Goal: Information Seeking & Learning: Learn about a topic

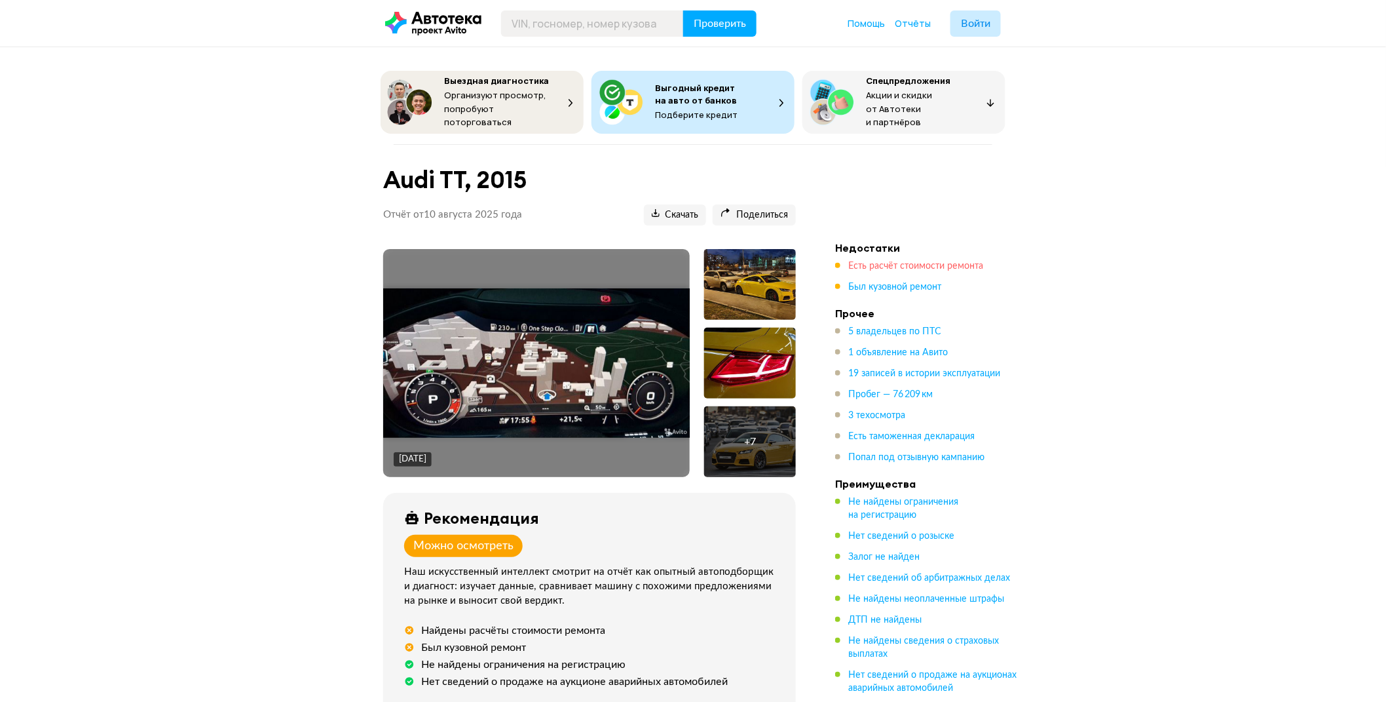
click at [931, 261] on span "Есть расчёт стоимости ремонта" at bounding box center [915, 265] width 135 height 9
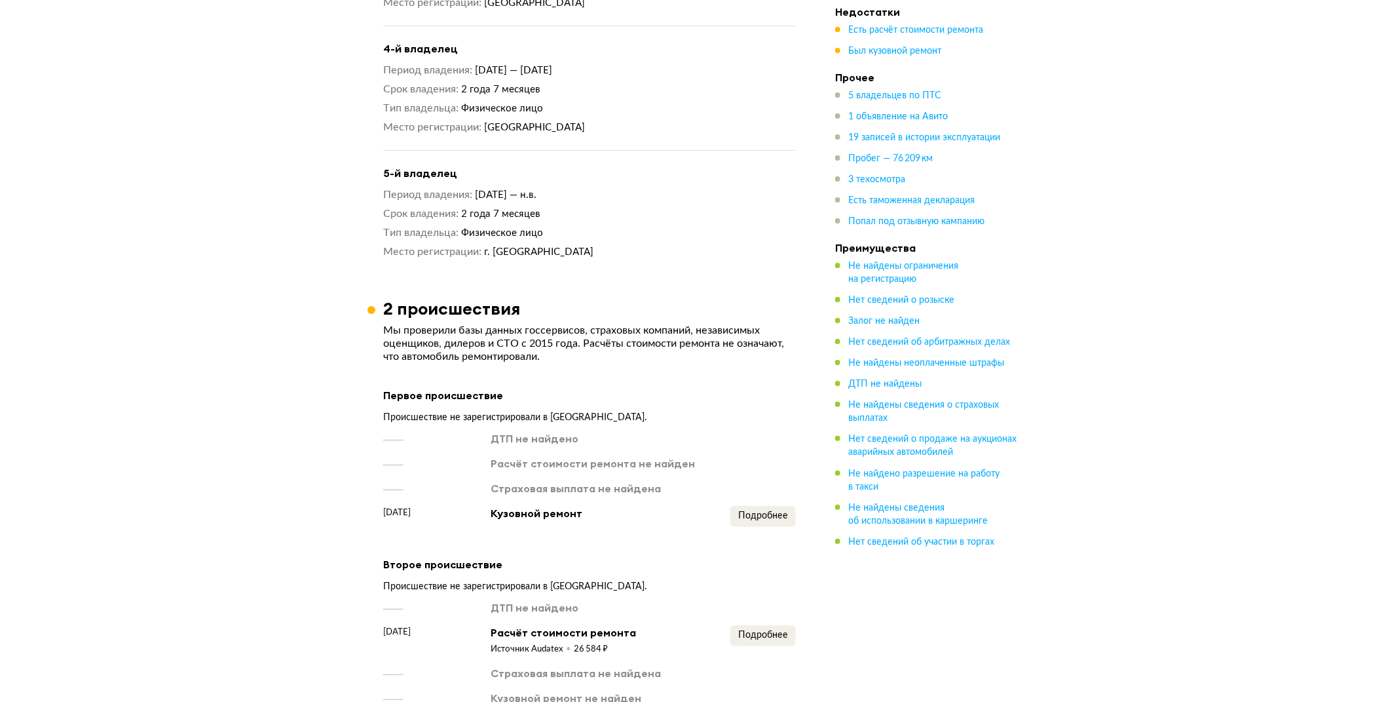
scroll to position [2496, 0]
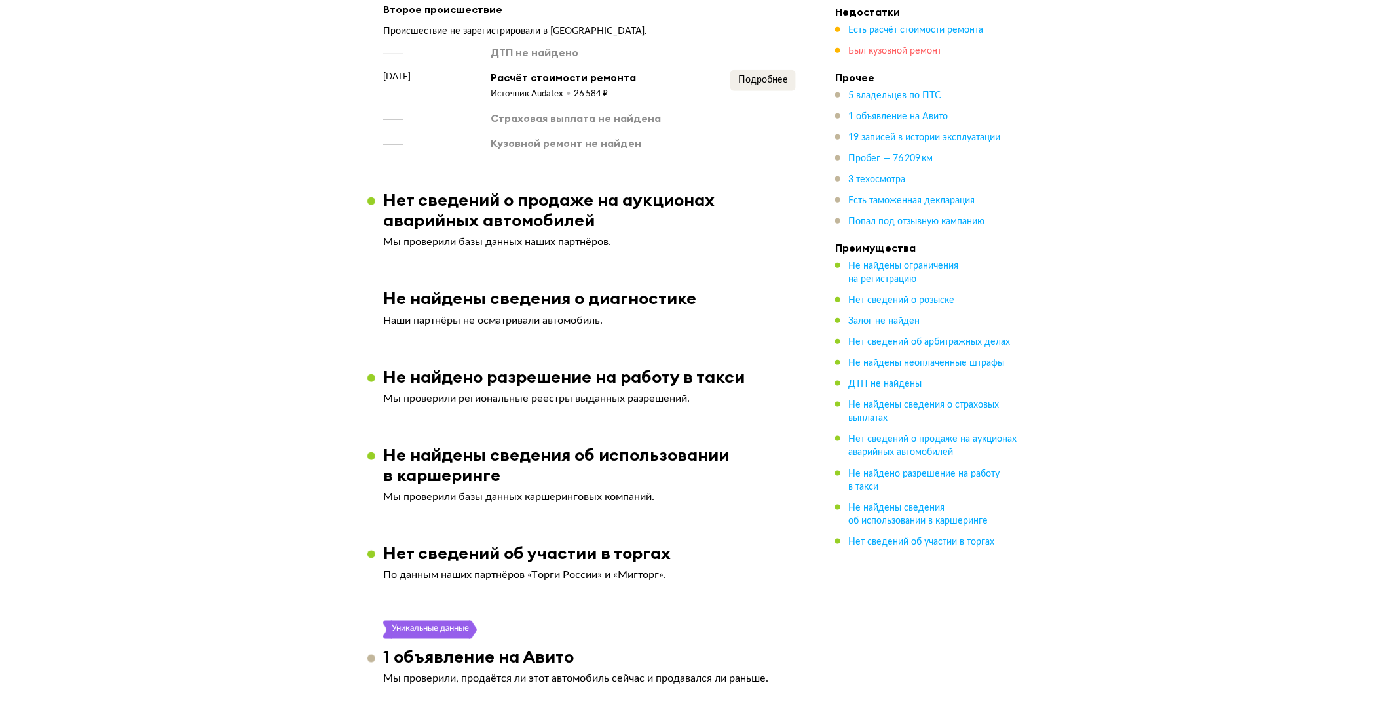
click at [904, 50] on span "Был кузовной ремонт" at bounding box center [894, 51] width 93 height 9
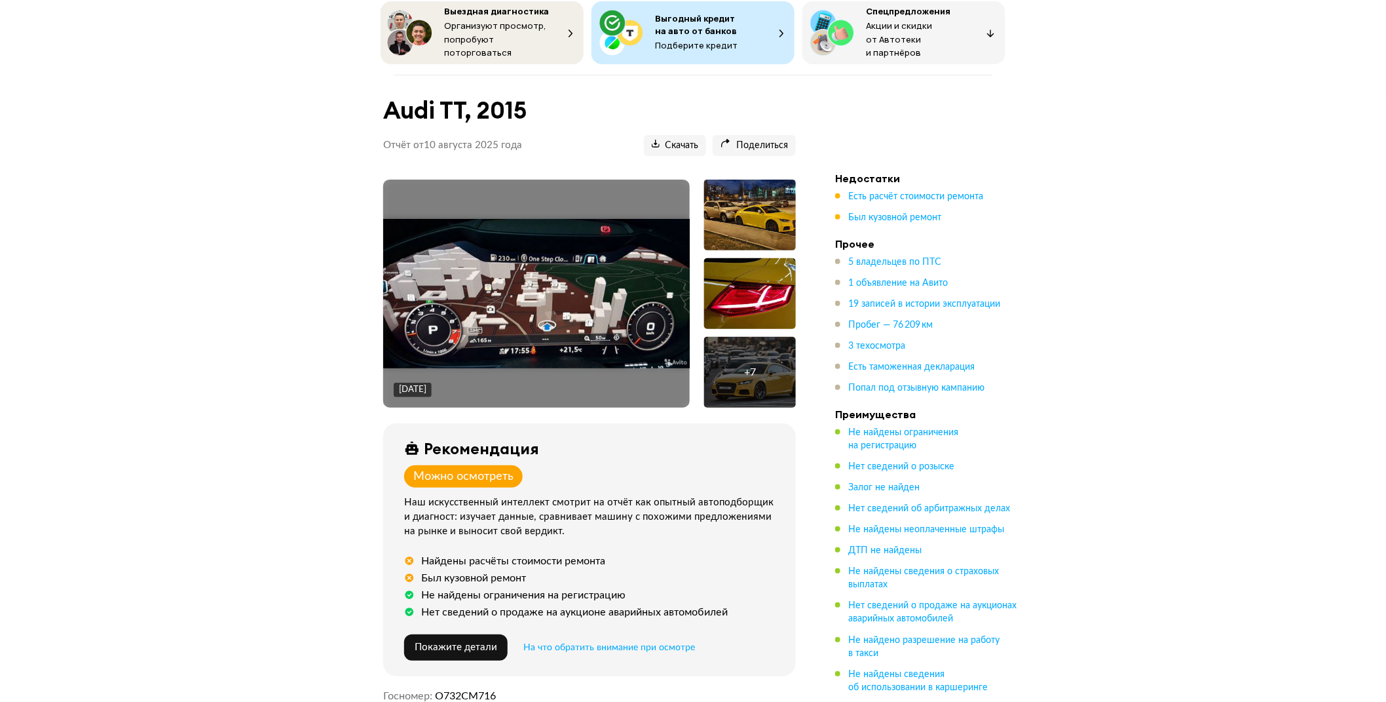
scroll to position [0, 0]
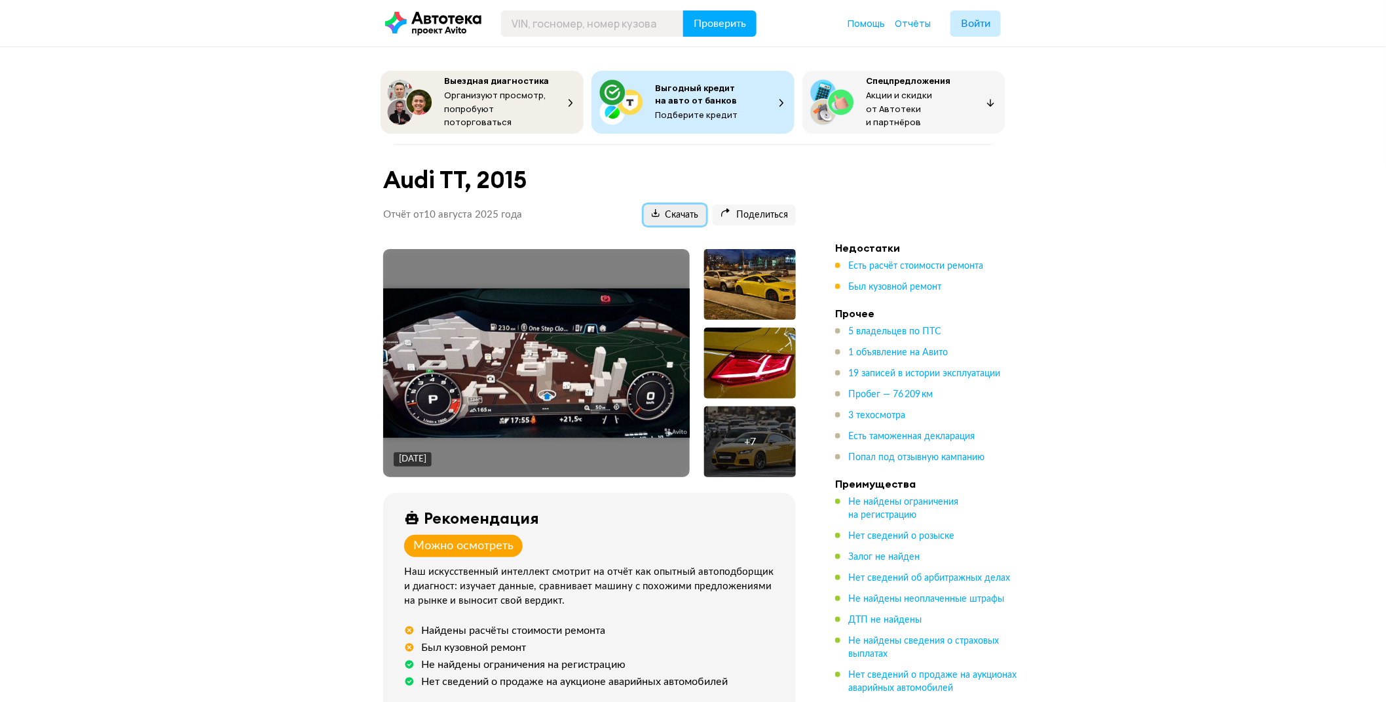
click at [680, 210] on span "Скачать" at bounding box center [675, 215] width 47 height 12
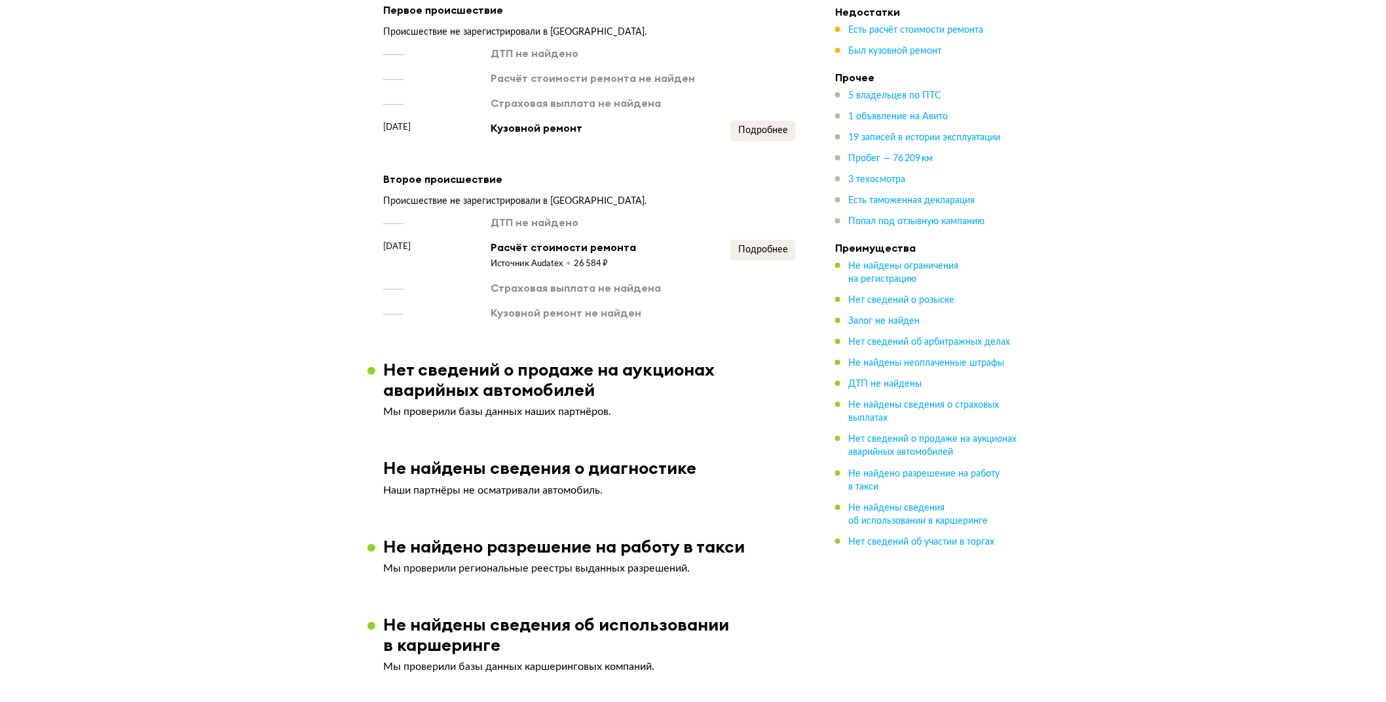
scroll to position [2256, 0]
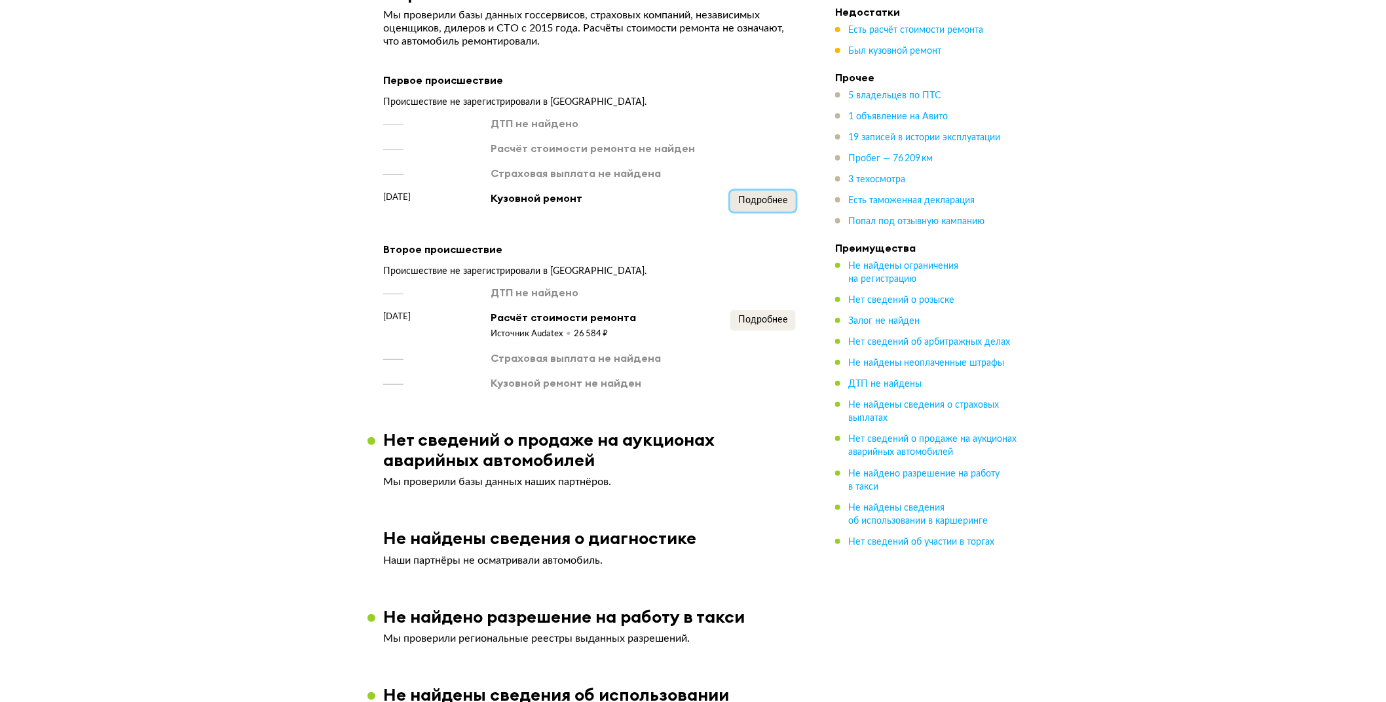
click at [776, 191] on button "Подробнее" at bounding box center [763, 201] width 66 height 21
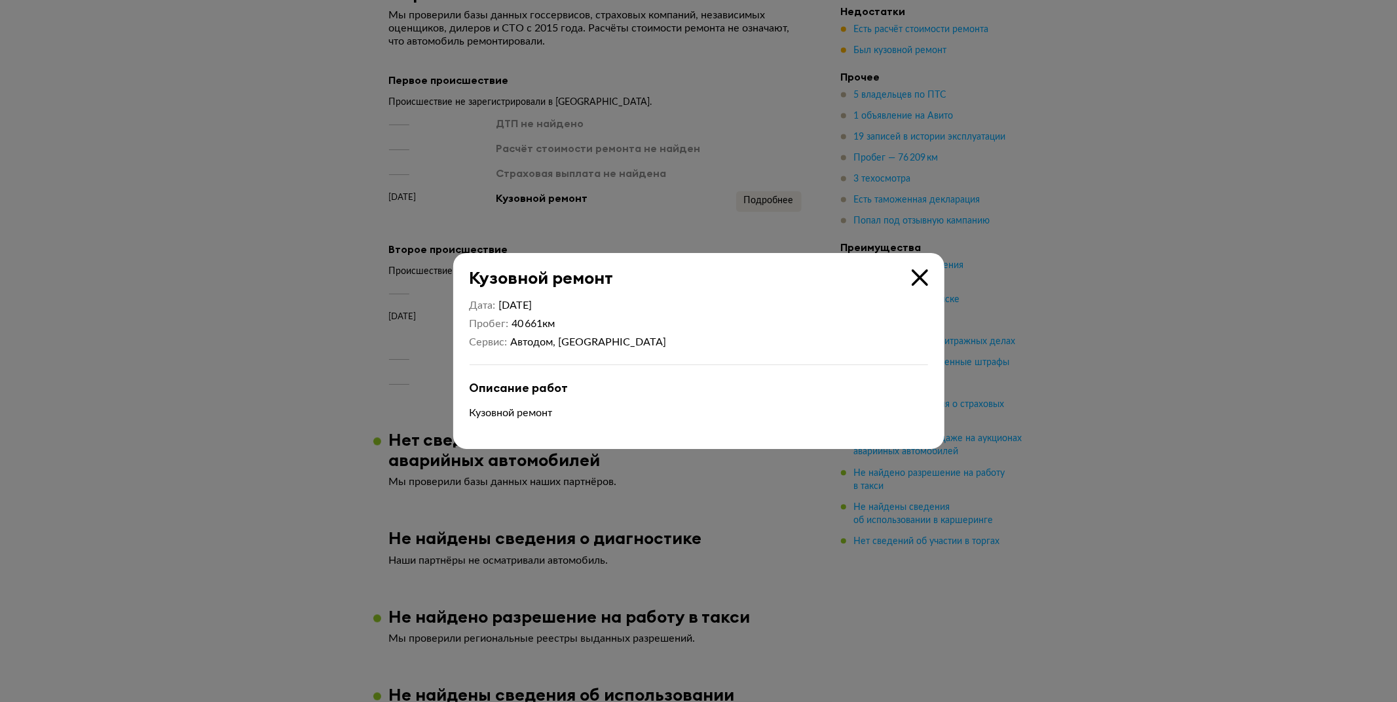
drag, startPoint x: 920, startPoint y: 277, endPoint x: 817, endPoint y: 293, distance: 104.0
click at [920, 278] on icon at bounding box center [920, 277] width 16 height 16
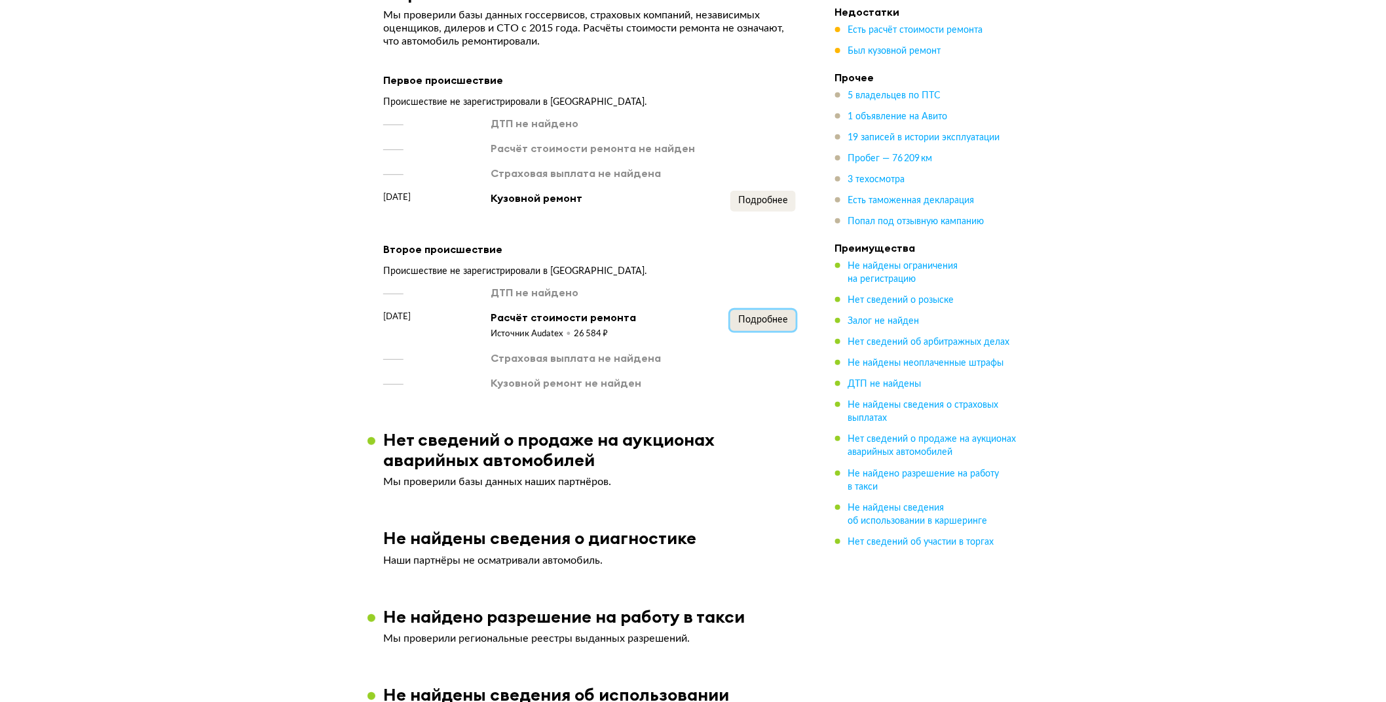
click at [772, 315] on span "Подробнее" at bounding box center [763, 319] width 50 height 9
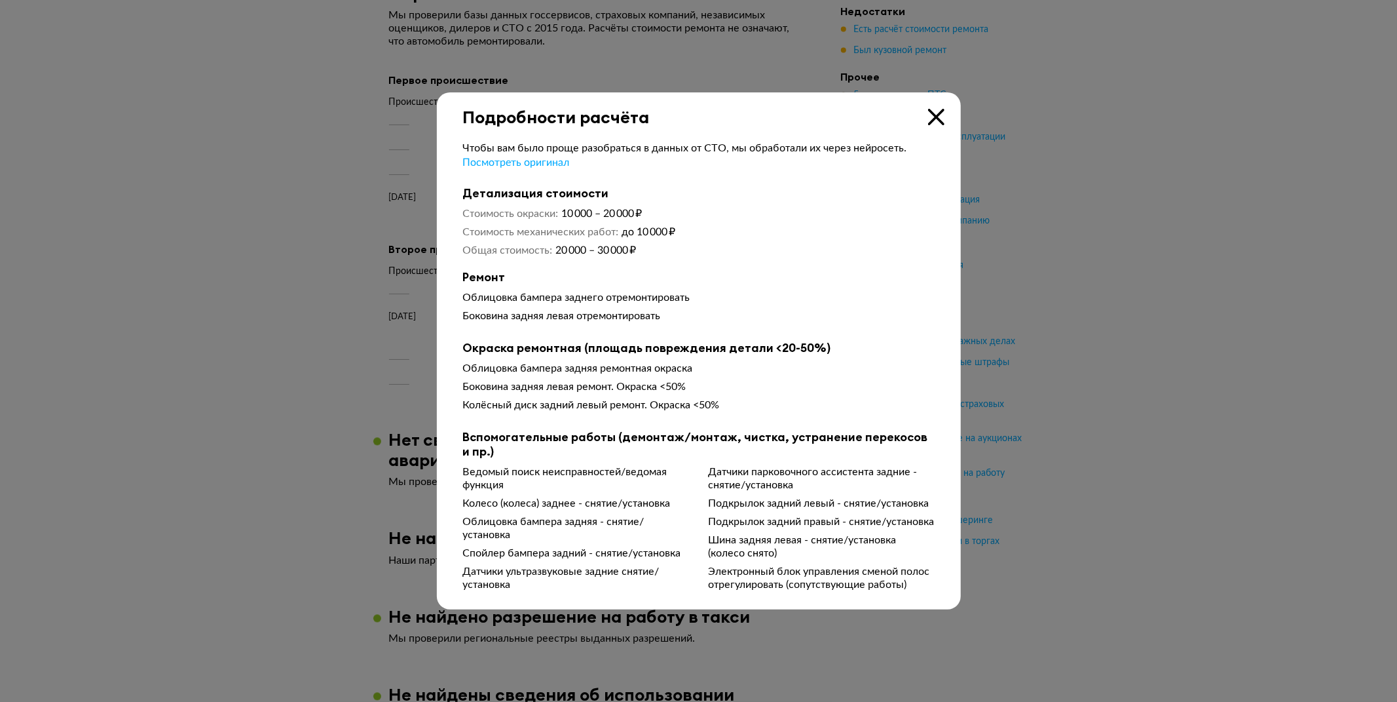
click at [937, 113] on icon at bounding box center [936, 117] width 16 height 16
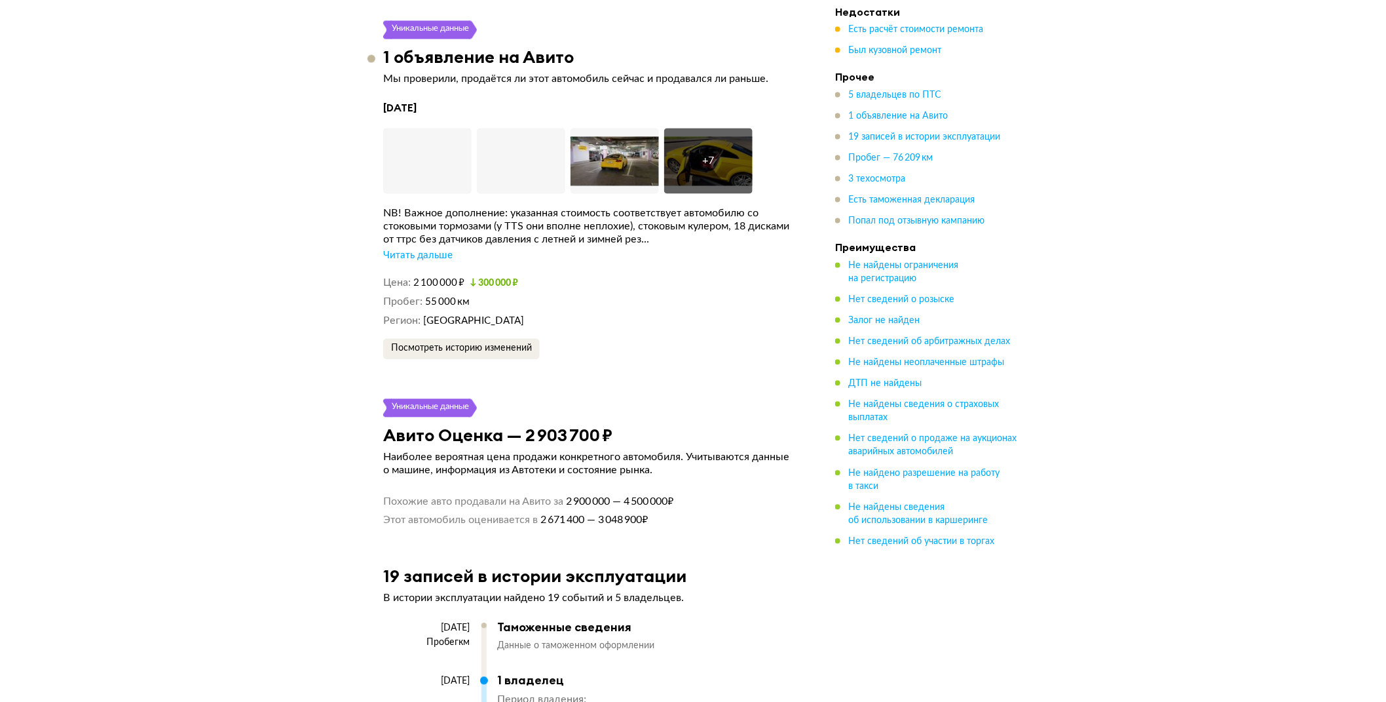
scroll to position [3129, 0]
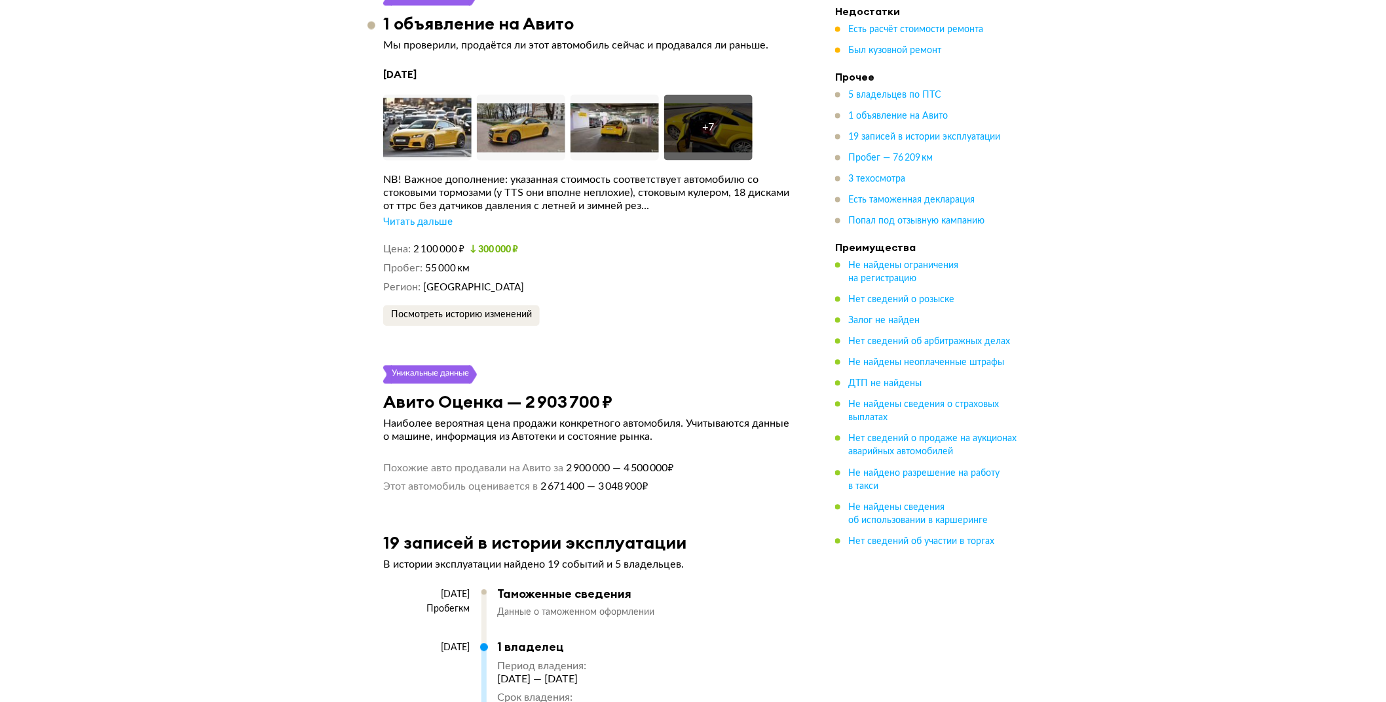
click at [437, 218] on div "Читать дальше" at bounding box center [417, 221] width 69 height 13
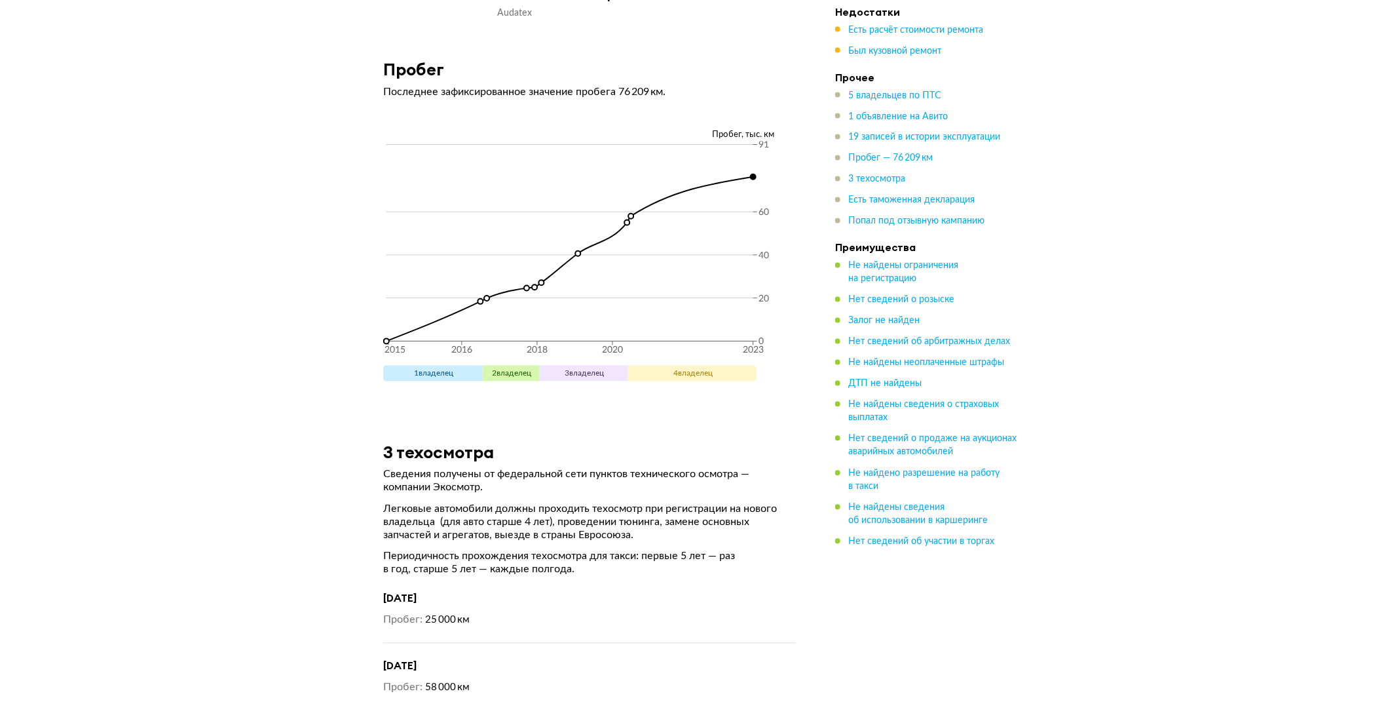
scroll to position [7132, 0]
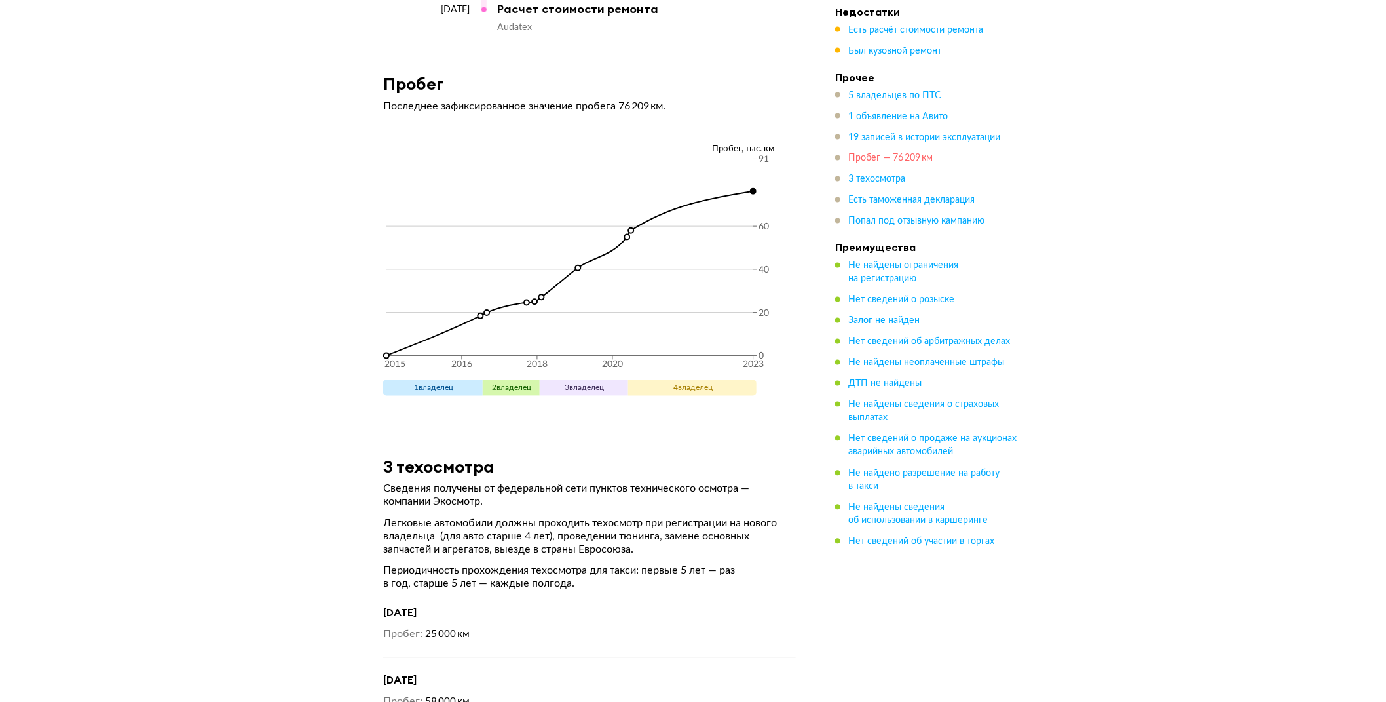
click at [865, 155] on span "Пробег — 76 209 км" at bounding box center [890, 158] width 84 height 9
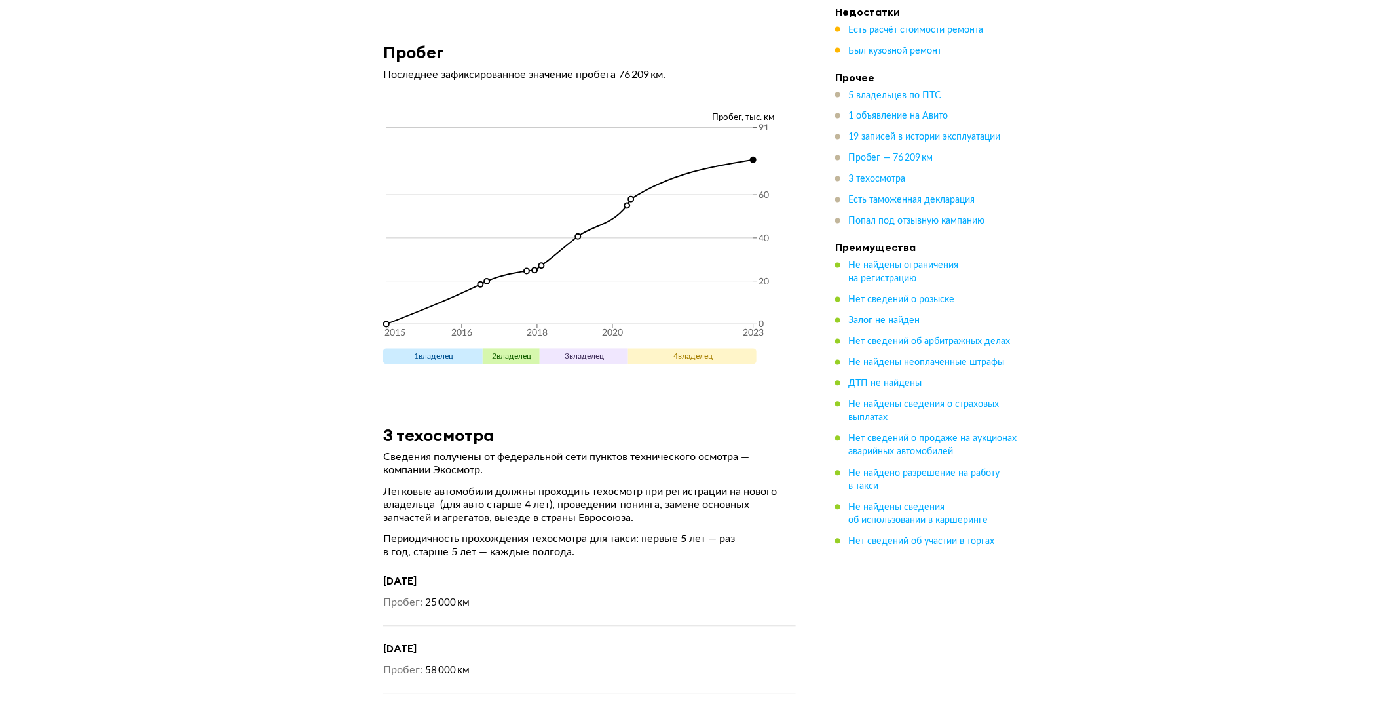
scroll to position [7091, 0]
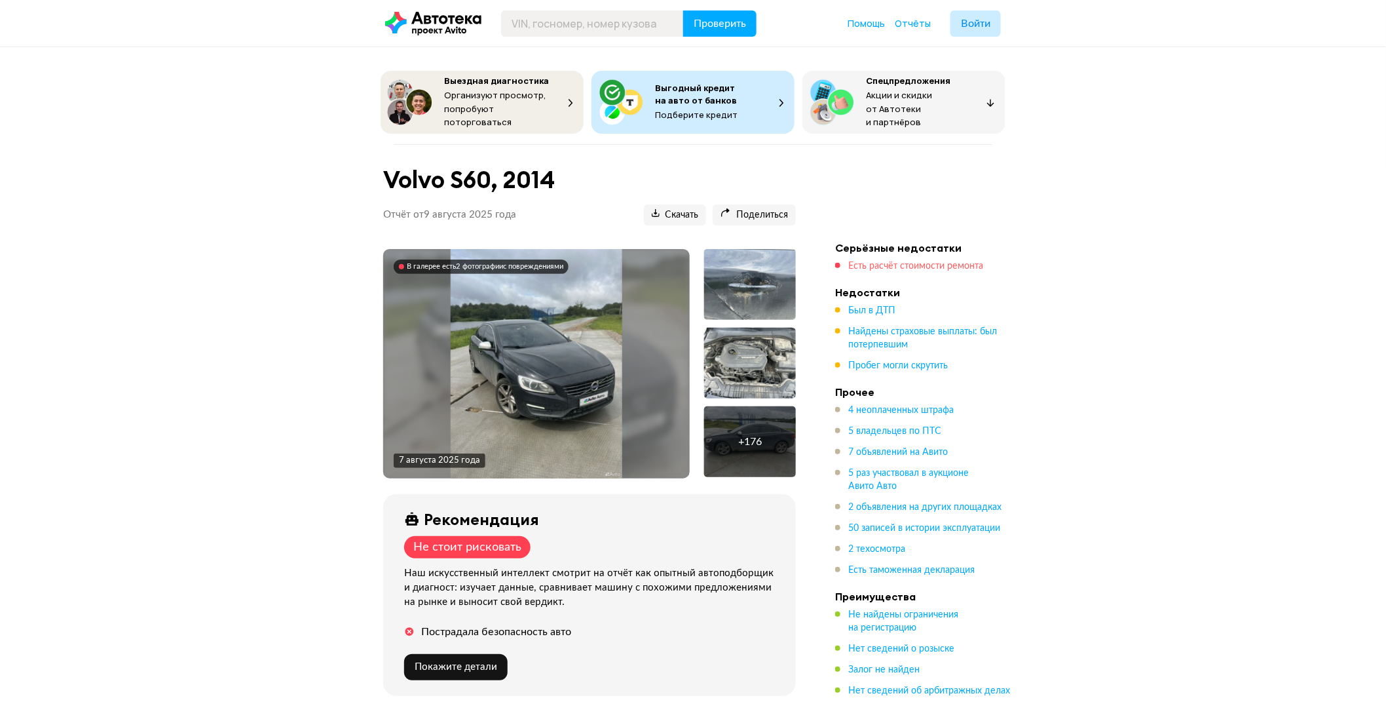
click at [893, 267] on span "Есть расчёт стоимости ремонта" at bounding box center [915, 265] width 135 height 9
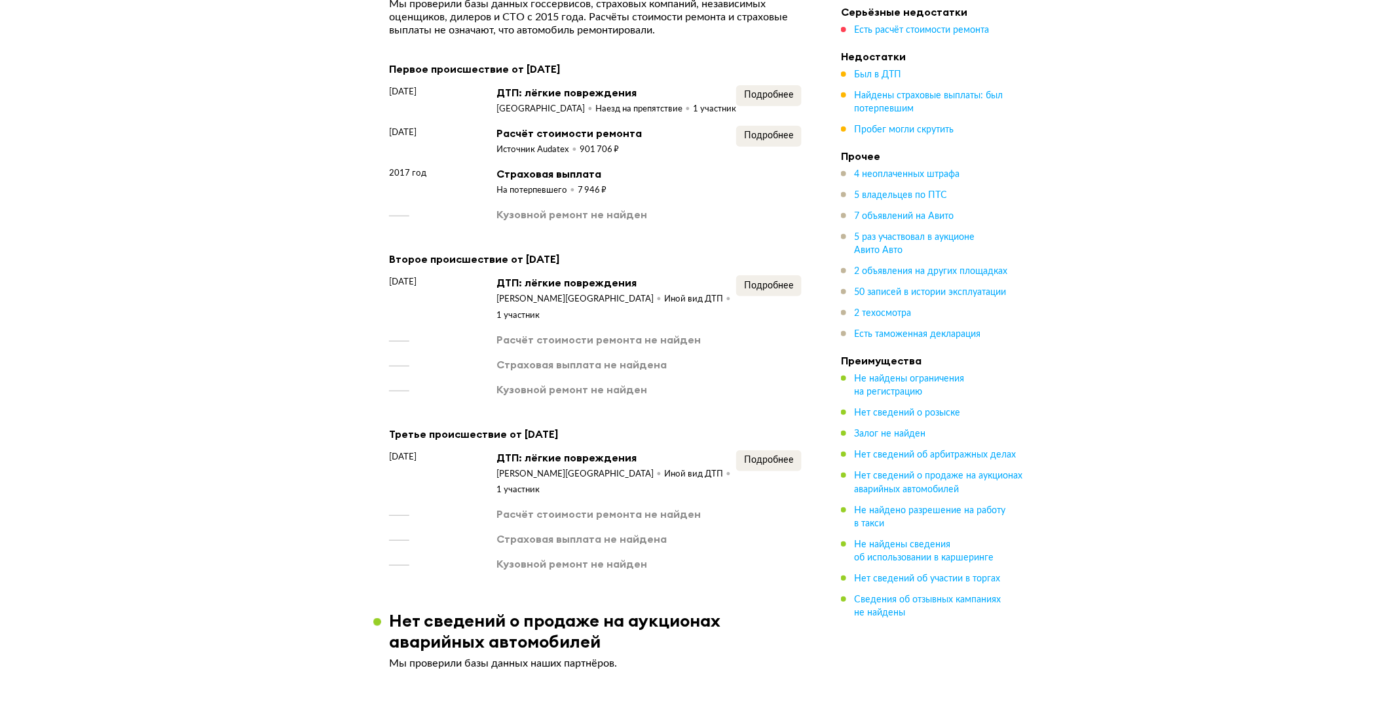
scroll to position [2162, 0]
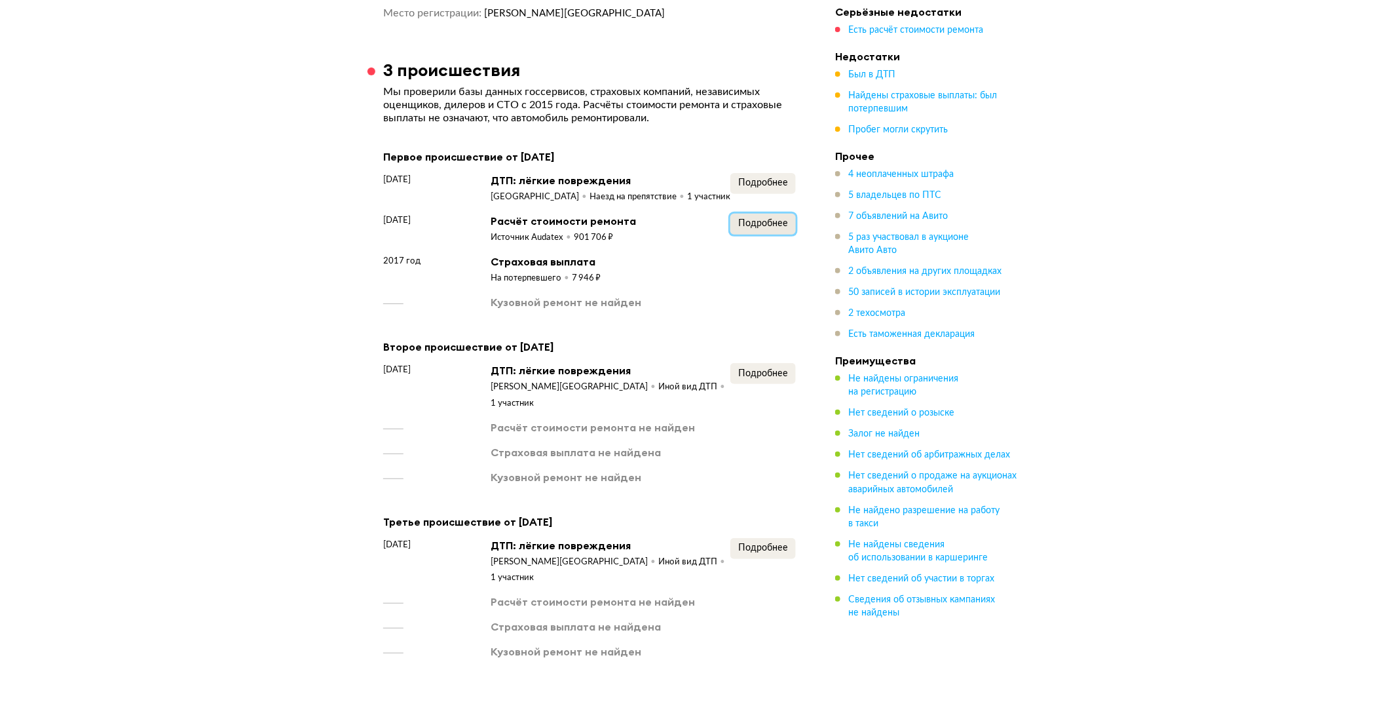
click at [768, 220] on span "Подробнее" at bounding box center [763, 223] width 50 height 9
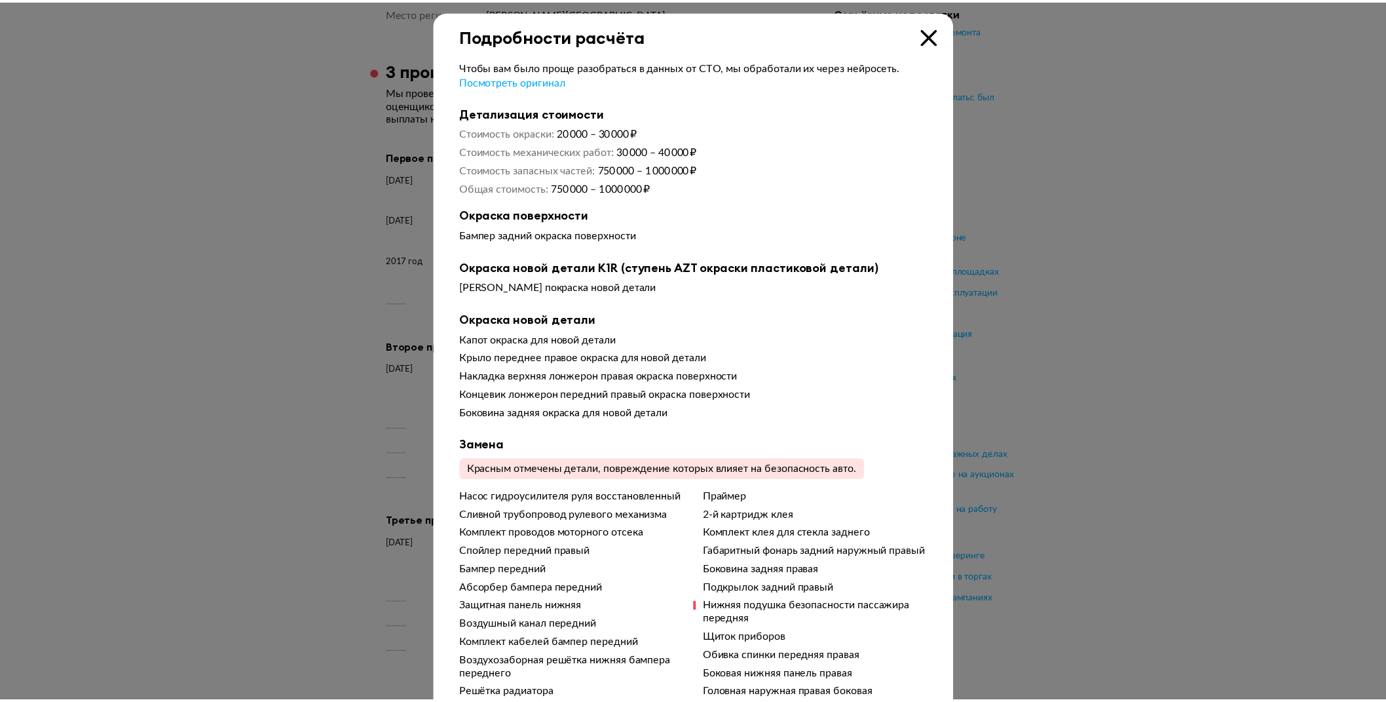
scroll to position [0, 0]
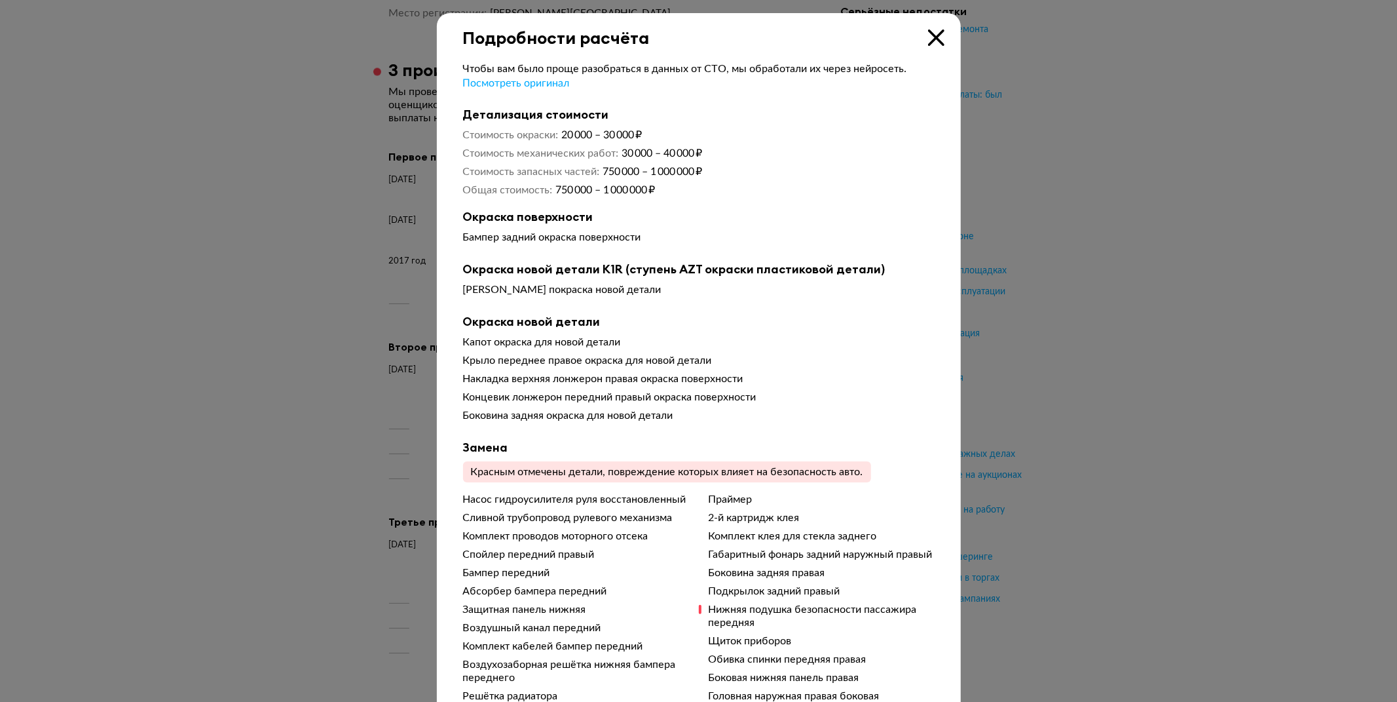
drag, startPoint x: 932, startPoint y: 39, endPoint x: 863, endPoint y: 25, distance: 70.9
click at [930, 38] on icon at bounding box center [936, 37] width 16 height 16
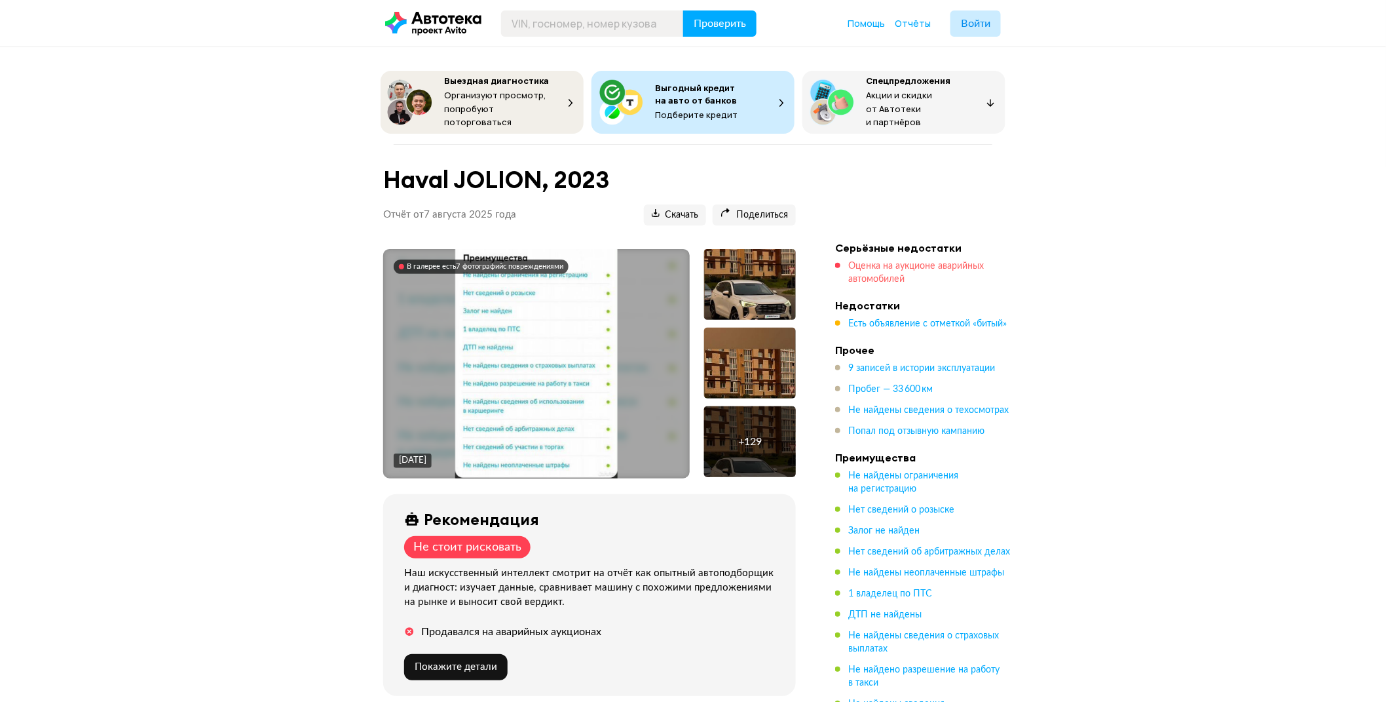
click at [886, 269] on span "Оценка на аукционе аварийных автомобилей" at bounding box center [916, 272] width 136 height 22
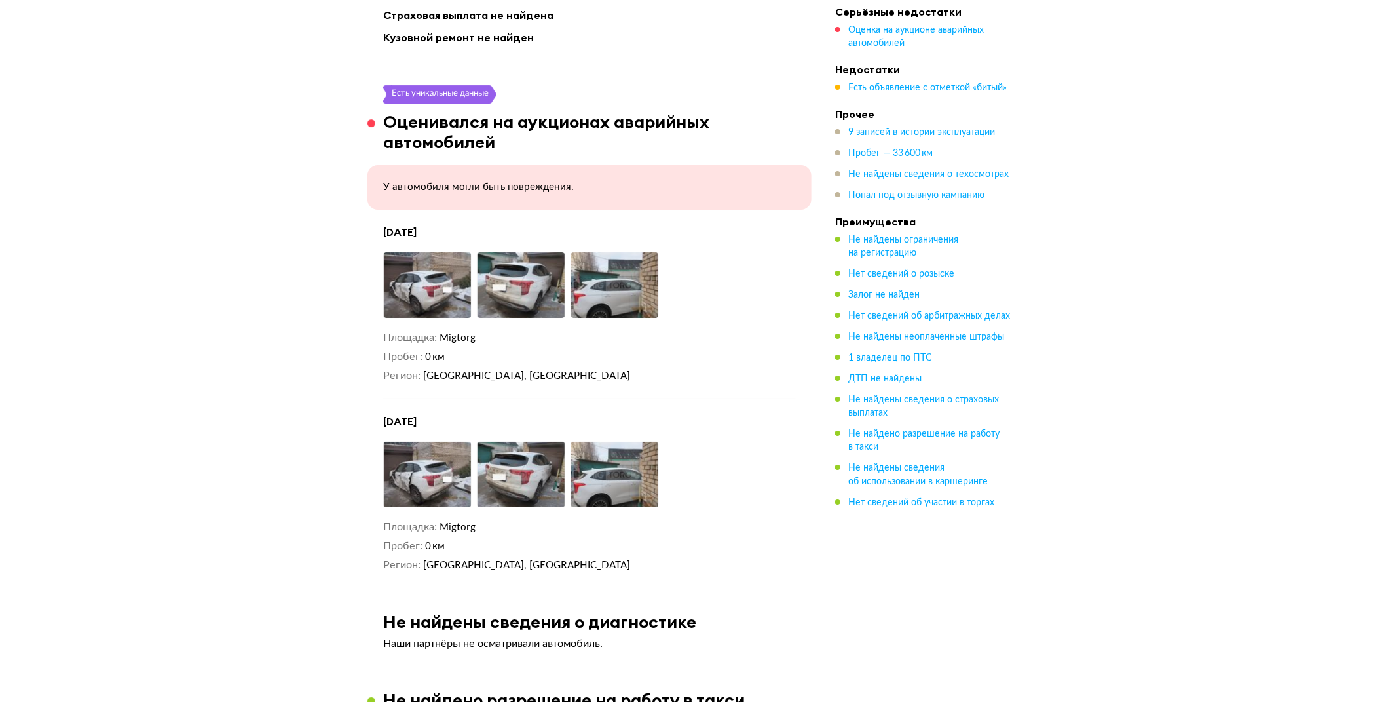
scroll to position [1811, 0]
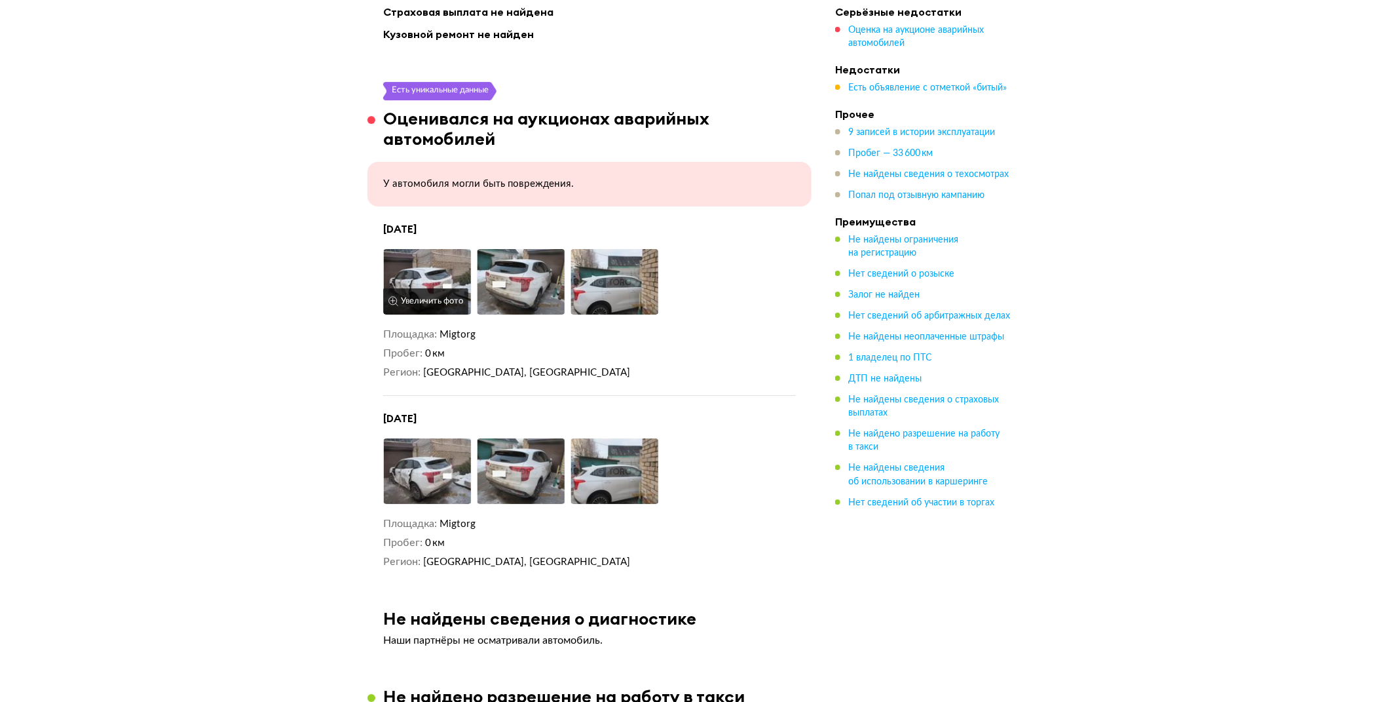
click at [429, 288] on button "Увеличить фото" at bounding box center [425, 301] width 85 height 26
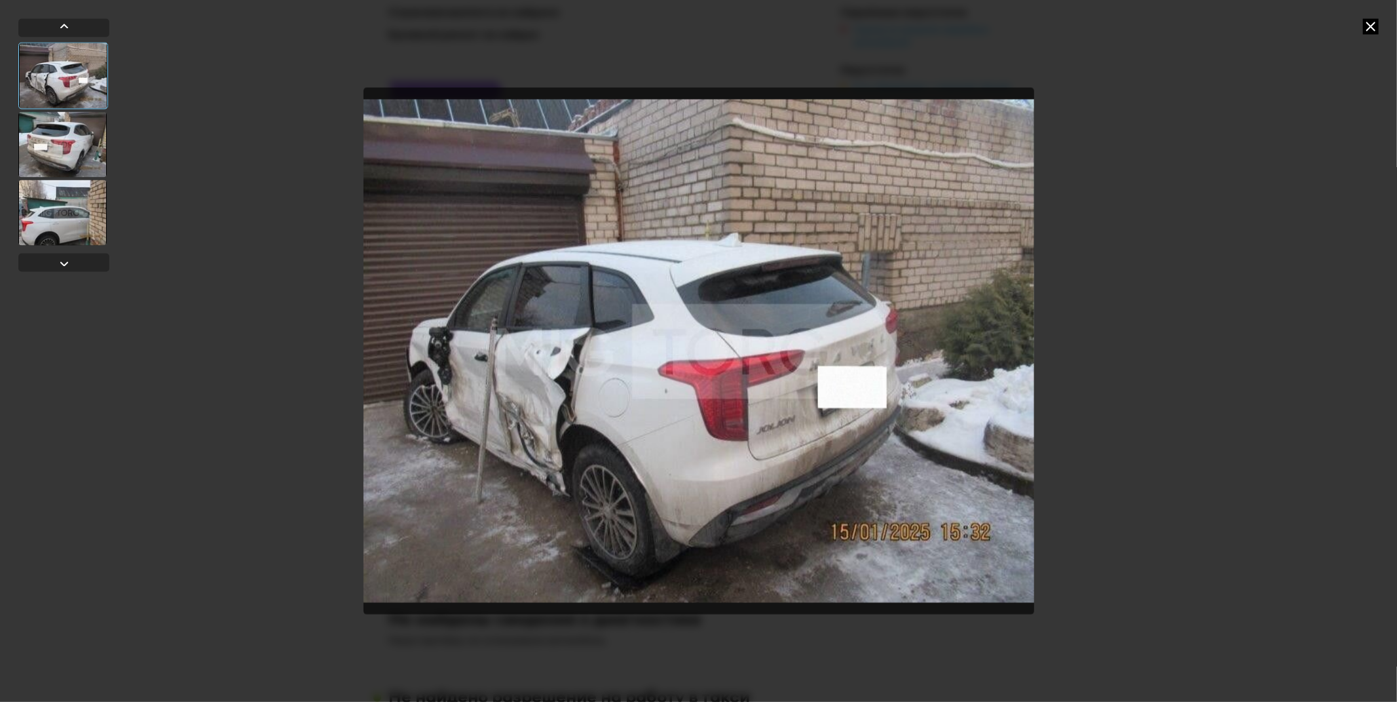
click at [62, 158] on div at bounding box center [62, 144] width 88 height 66
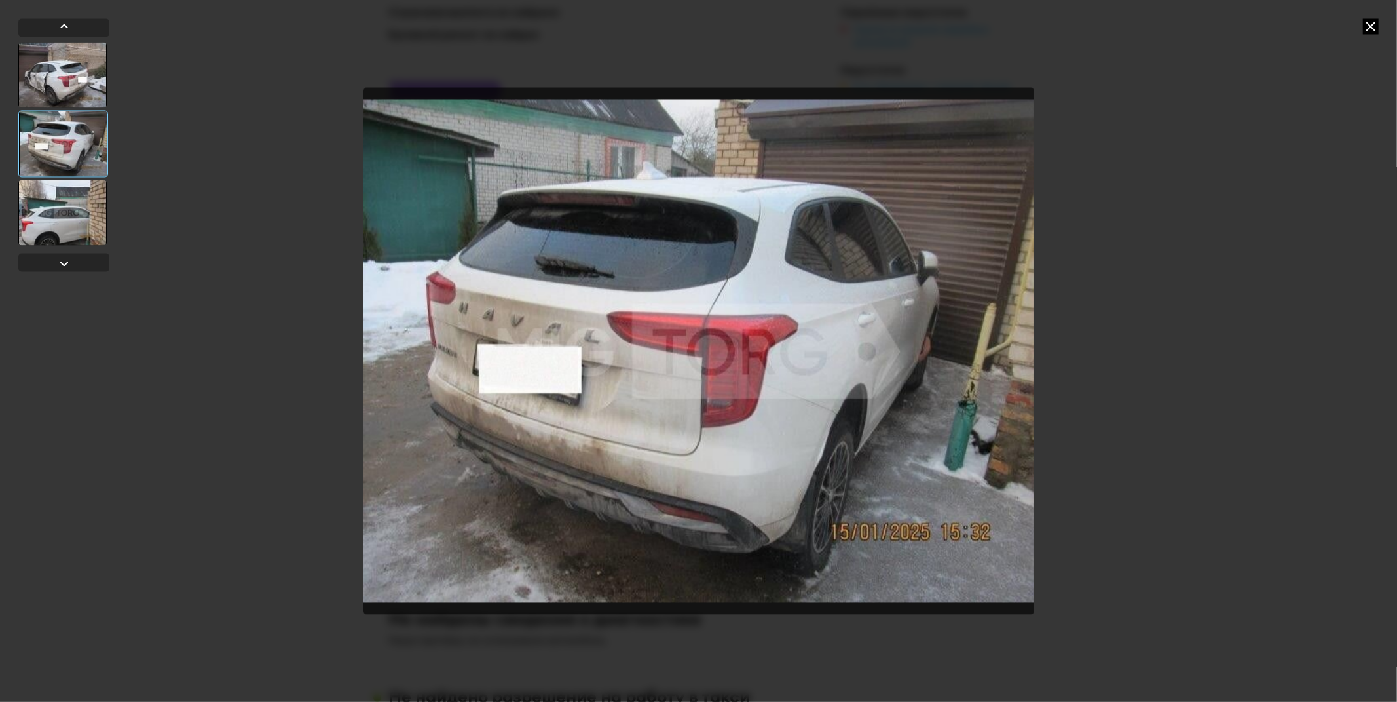
click at [56, 210] on div at bounding box center [62, 212] width 88 height 66
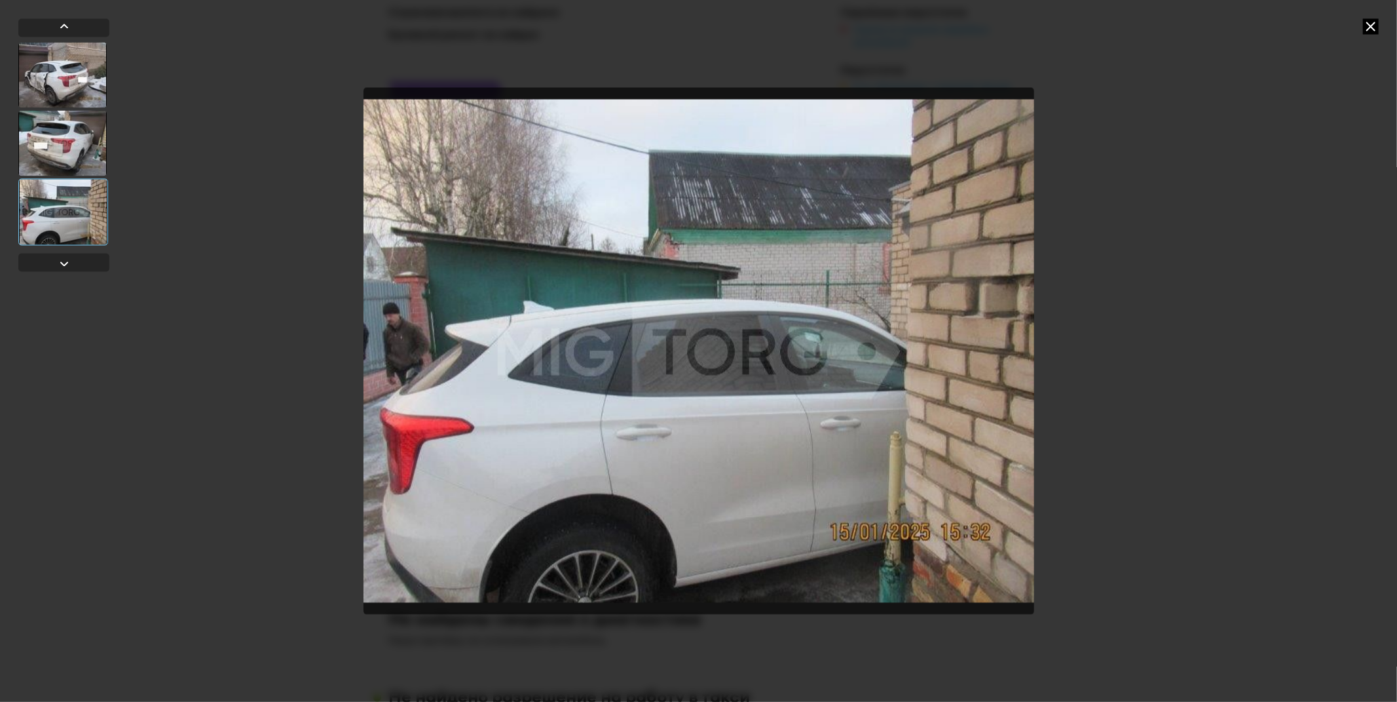
click at [1358, 299] on div at bounding box center [698, 351] width 1397 height 702
click at [1373, 14] on div at bounding box center [698, 351] width 1397 height 702
click at [1371, 30] on icon at bounding box center [1371, 26] width 16 height 16
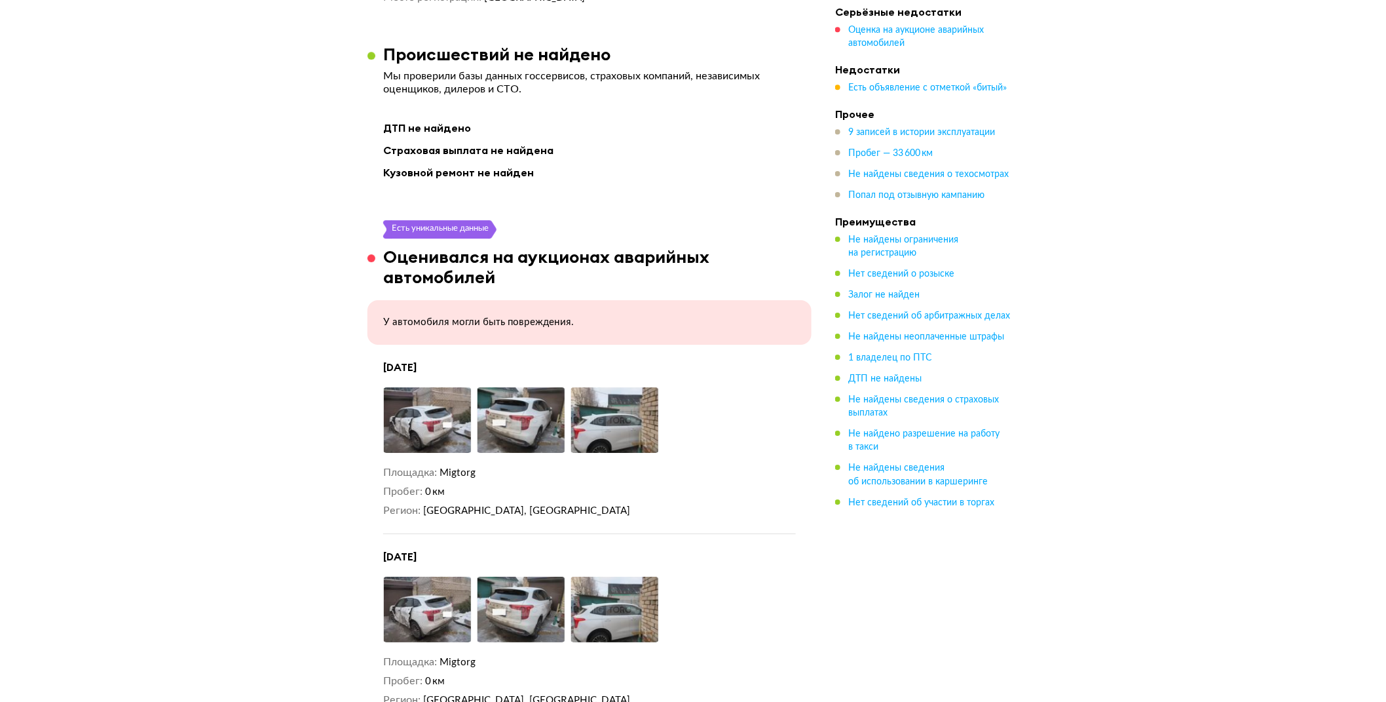
scroll to position [1666, 0]
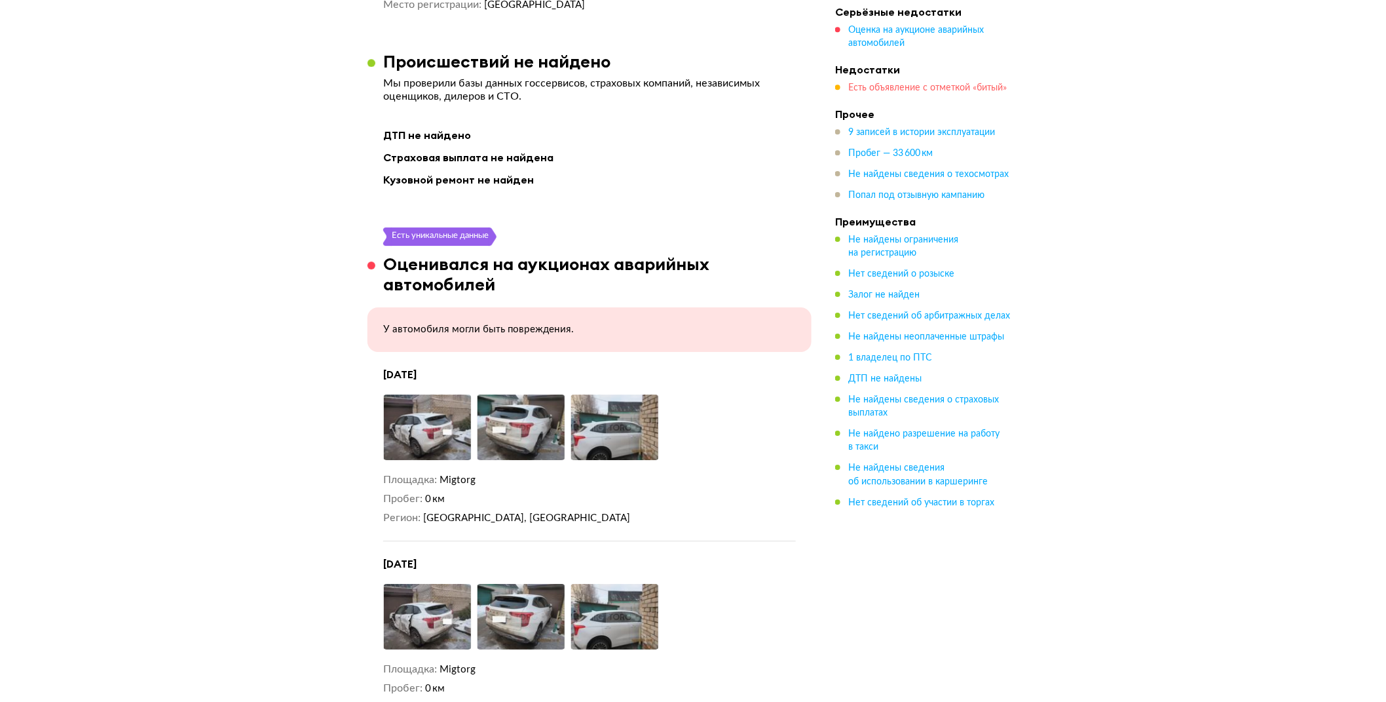
click at [893, 88] on span "Есть объявление с отметкой «битый»" at bounding box center [927, 87] width 159 height 9
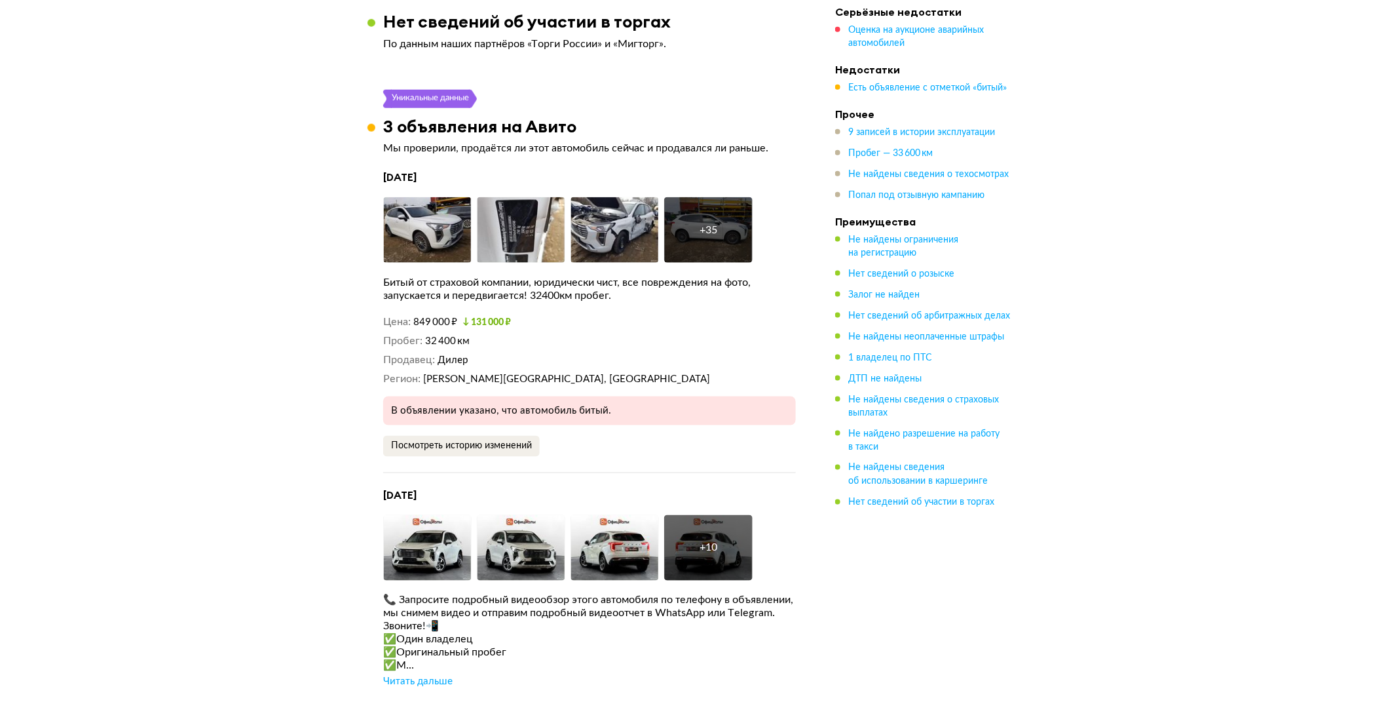
scroll to position [2670, 0]
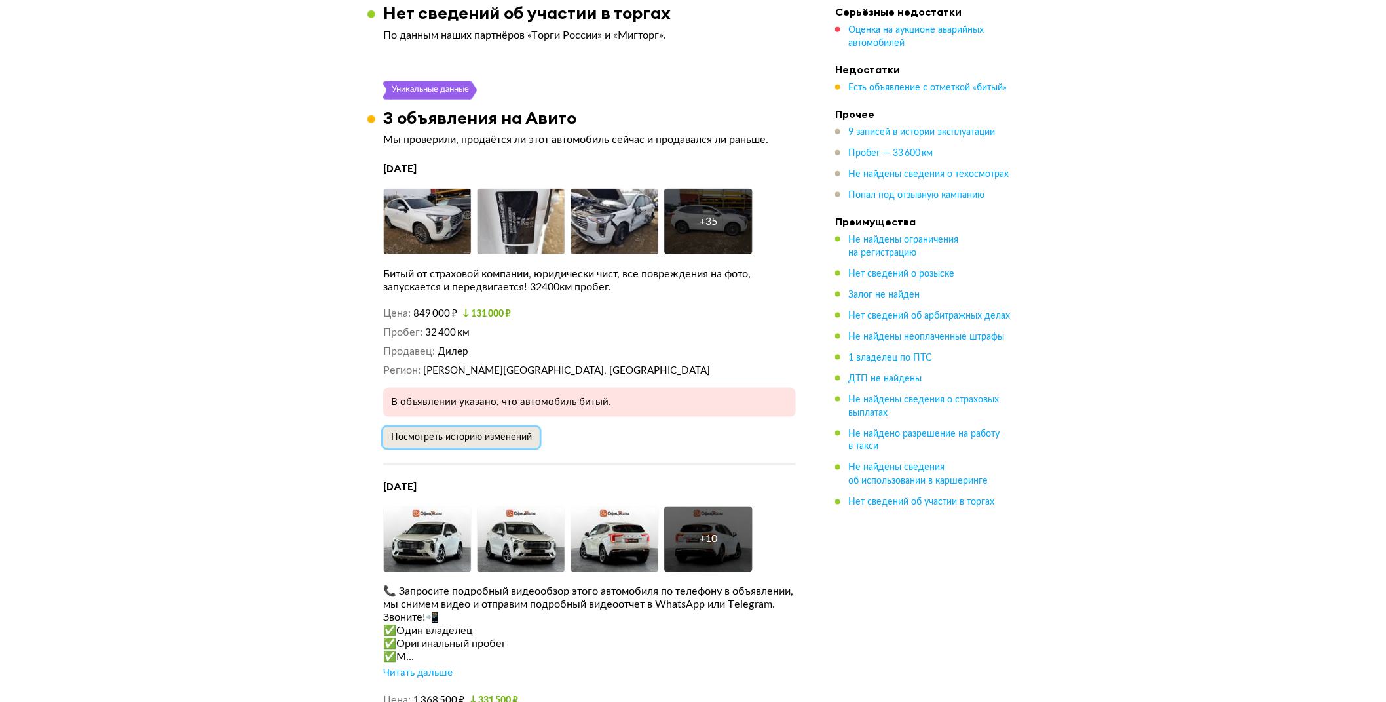
click at [445, 432] on span "Посмотреть историю изменений" at bounding box center [461, 436] width 141 height 9
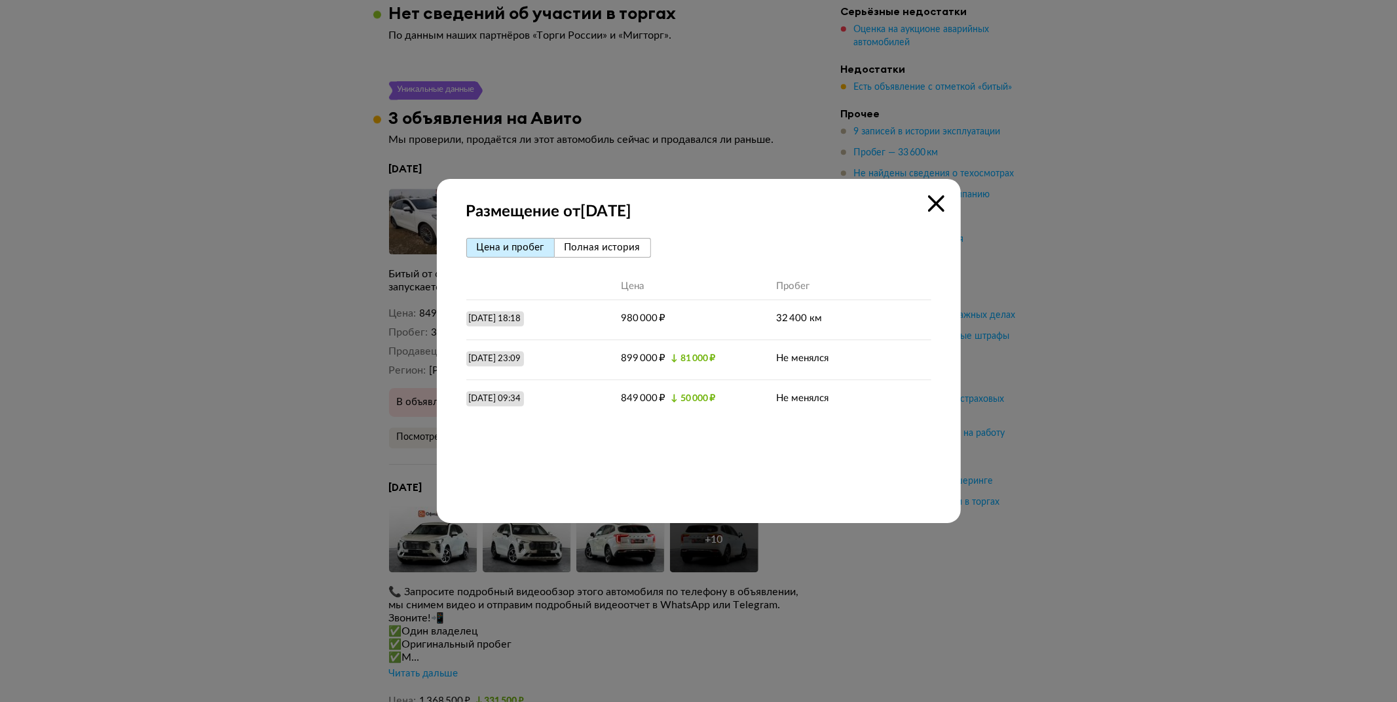
click at [616, 249] on span "Полная история" at bounding box center [603, 247] width 76 height 10
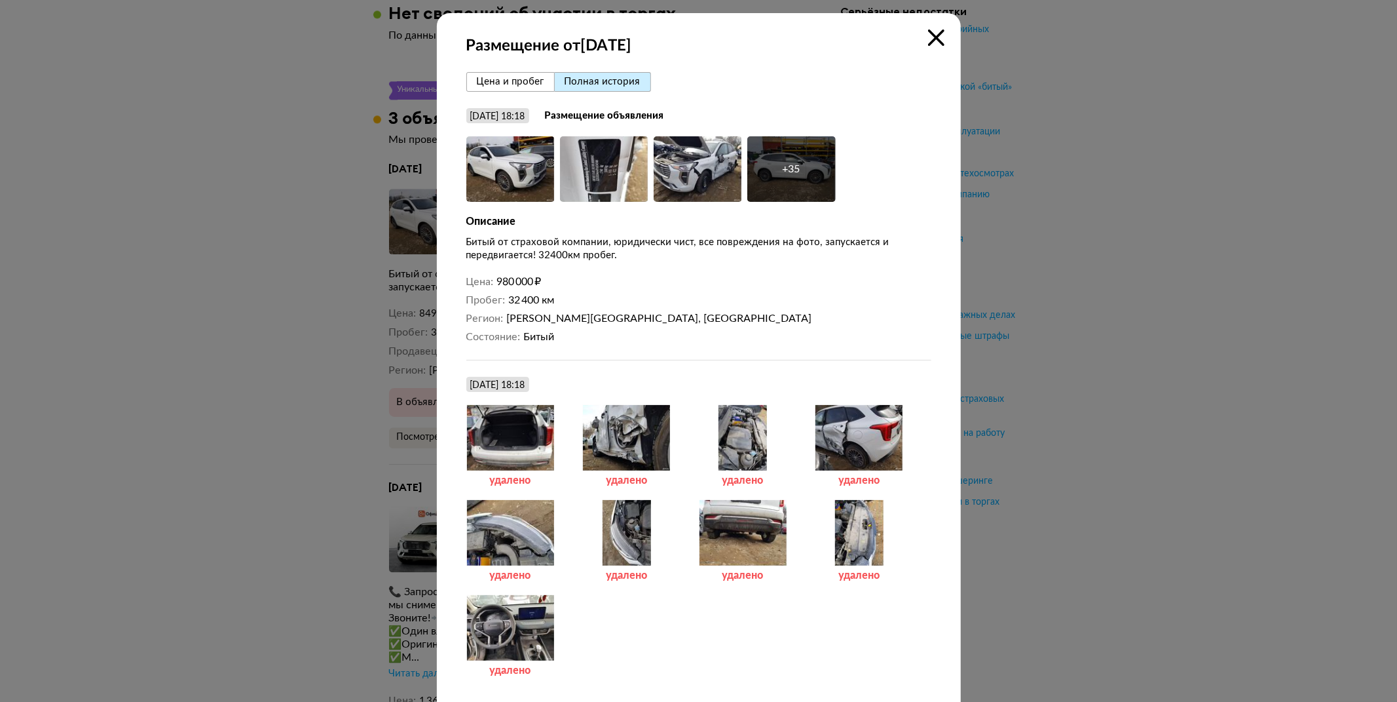
click at [607, 441] on div at bounding box center [626, 438] width 88 height 66
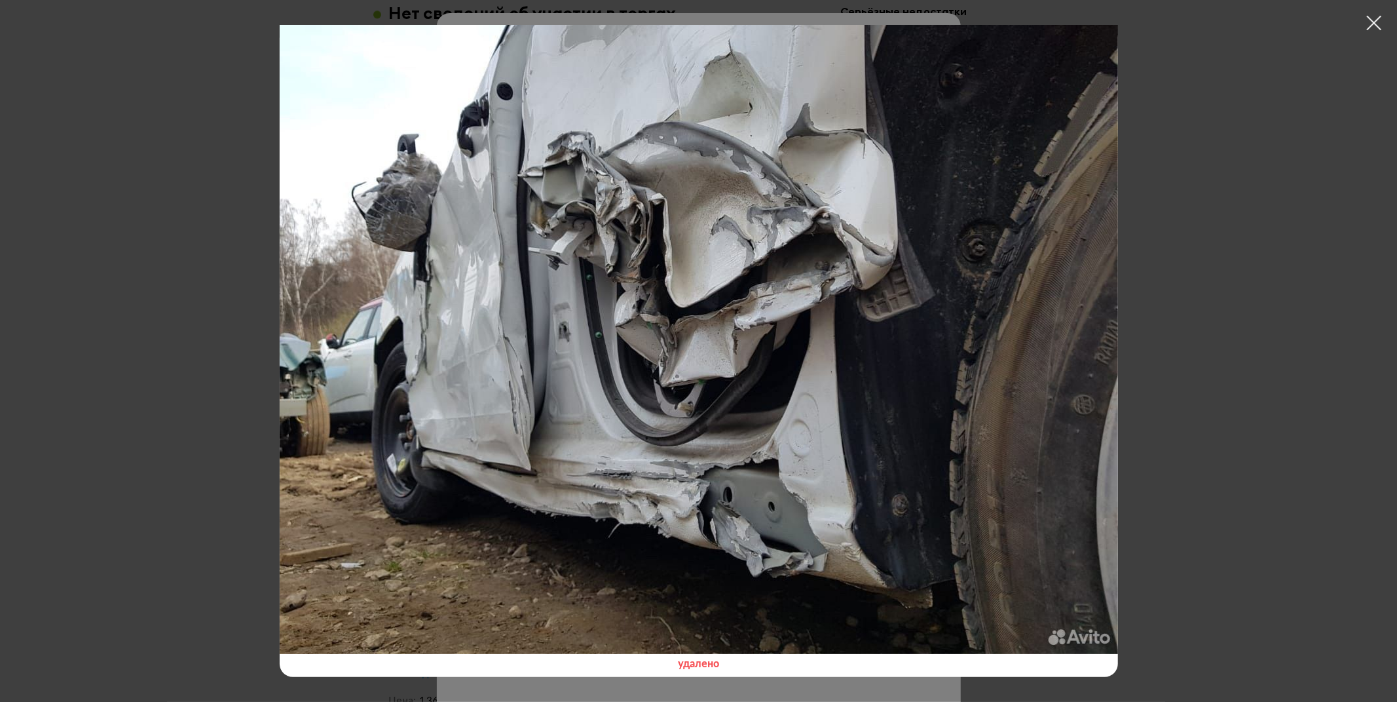
click at [1161, 395] on div at bounding box center [698, 351] width 1397 height 702
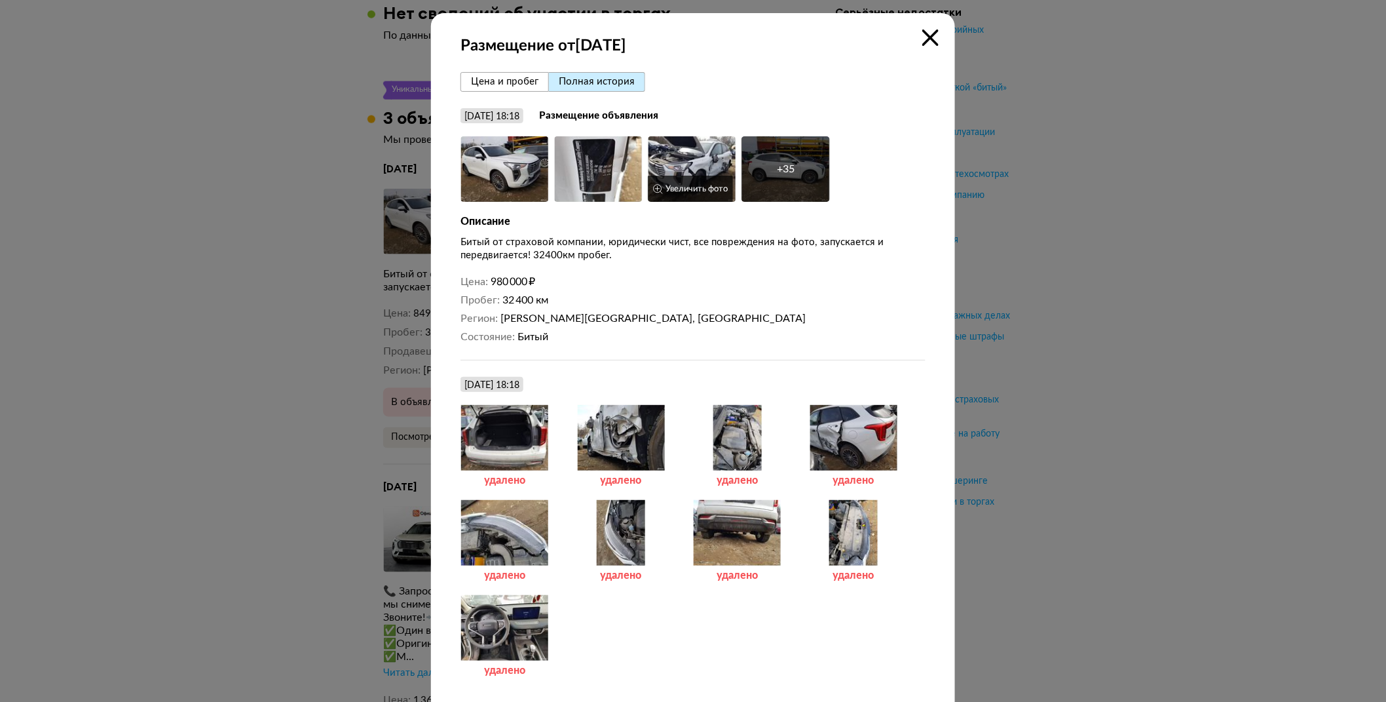
click at [664, 160] on img at bounding box center [692, 169] width 88 height 66
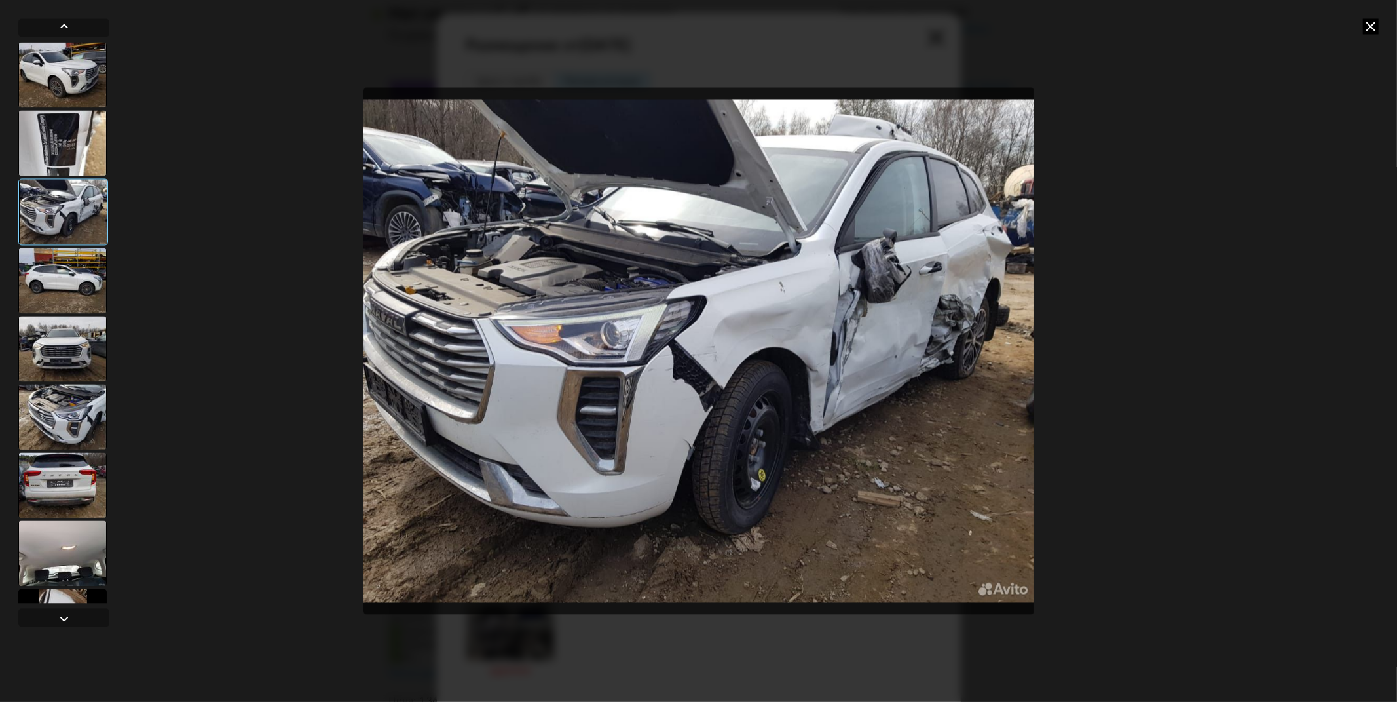
click at [1179, 318] on div at bounding box center [698, 351] width 1397 height 702
click at [1184, 283] on div at bounding box center [698, 351] width 1397 height 702
click at [1383, 22] on div at bounding box center [698, 351] width 1397 height 702
click at [1373, 26] on icon at bounding box center [1371, 26] width 16 height 16
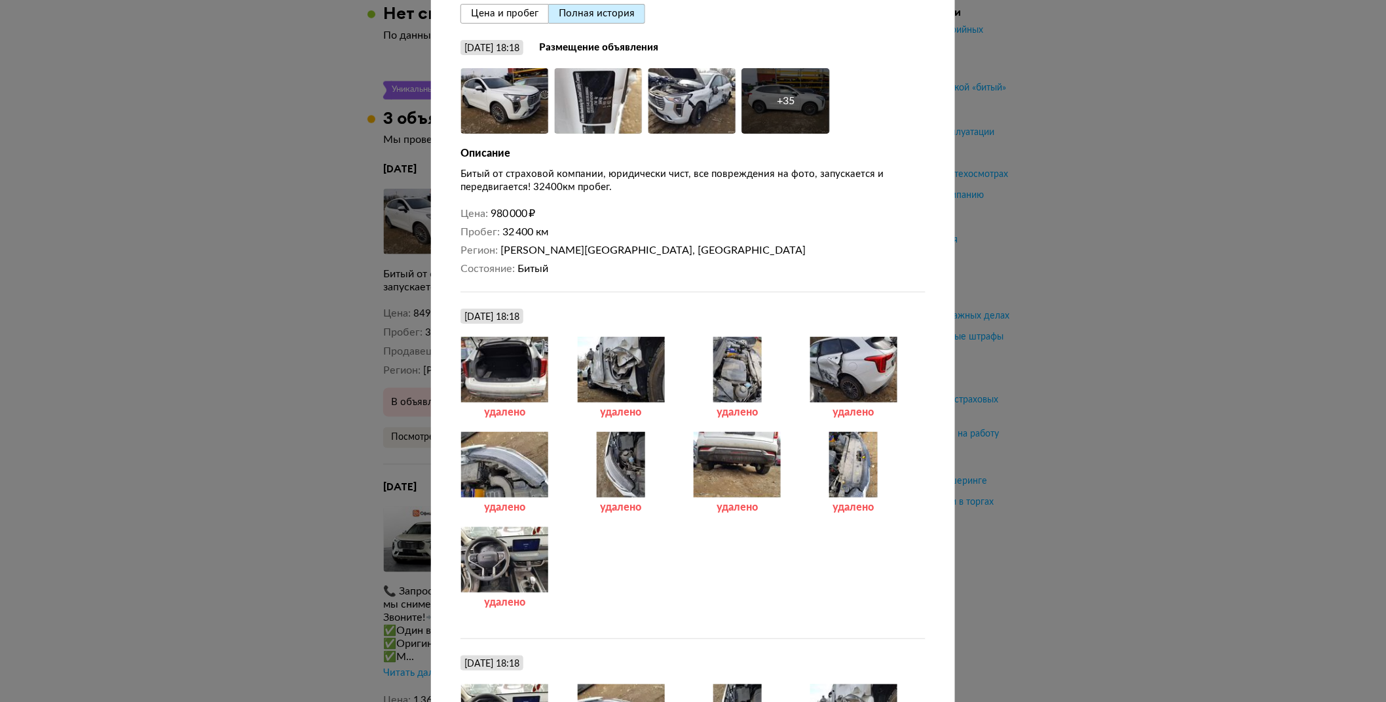
scroll to position [145, 0]
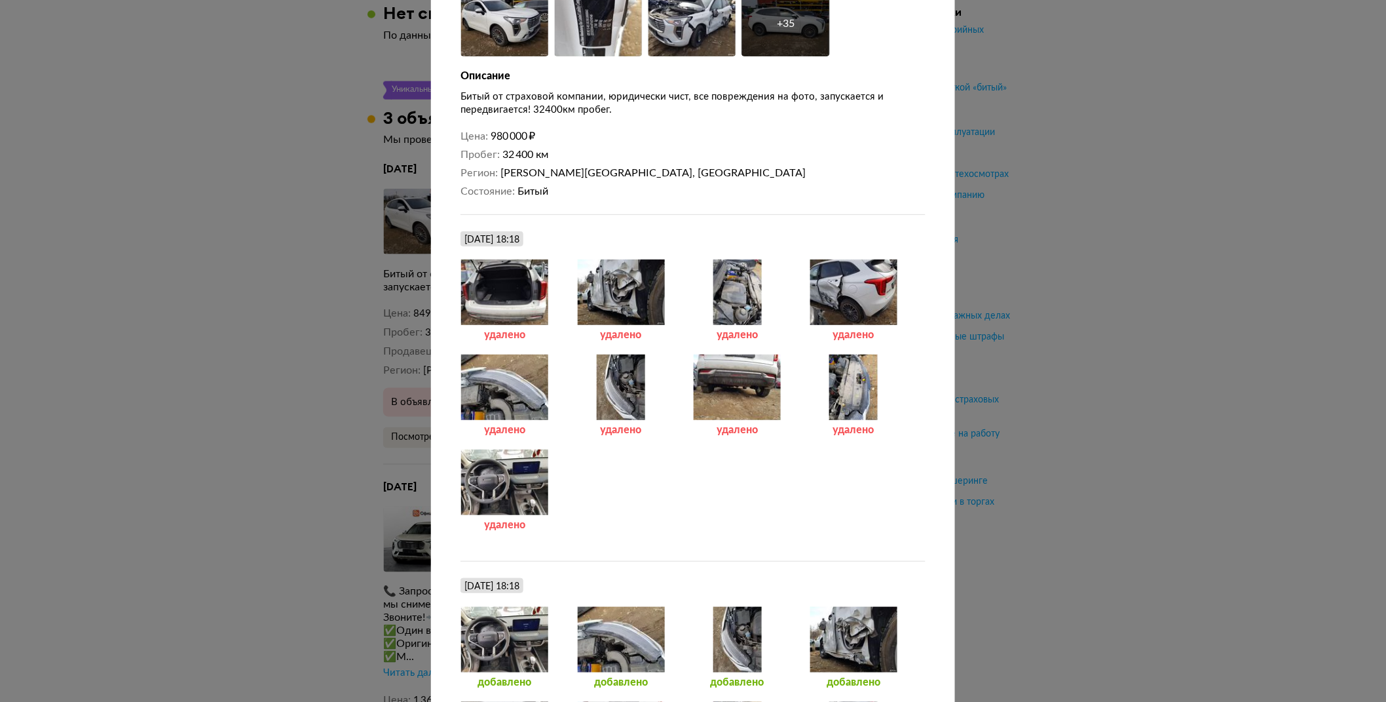
click at [511, 296] on div at bounding box center [504, 292] width 88 height 66
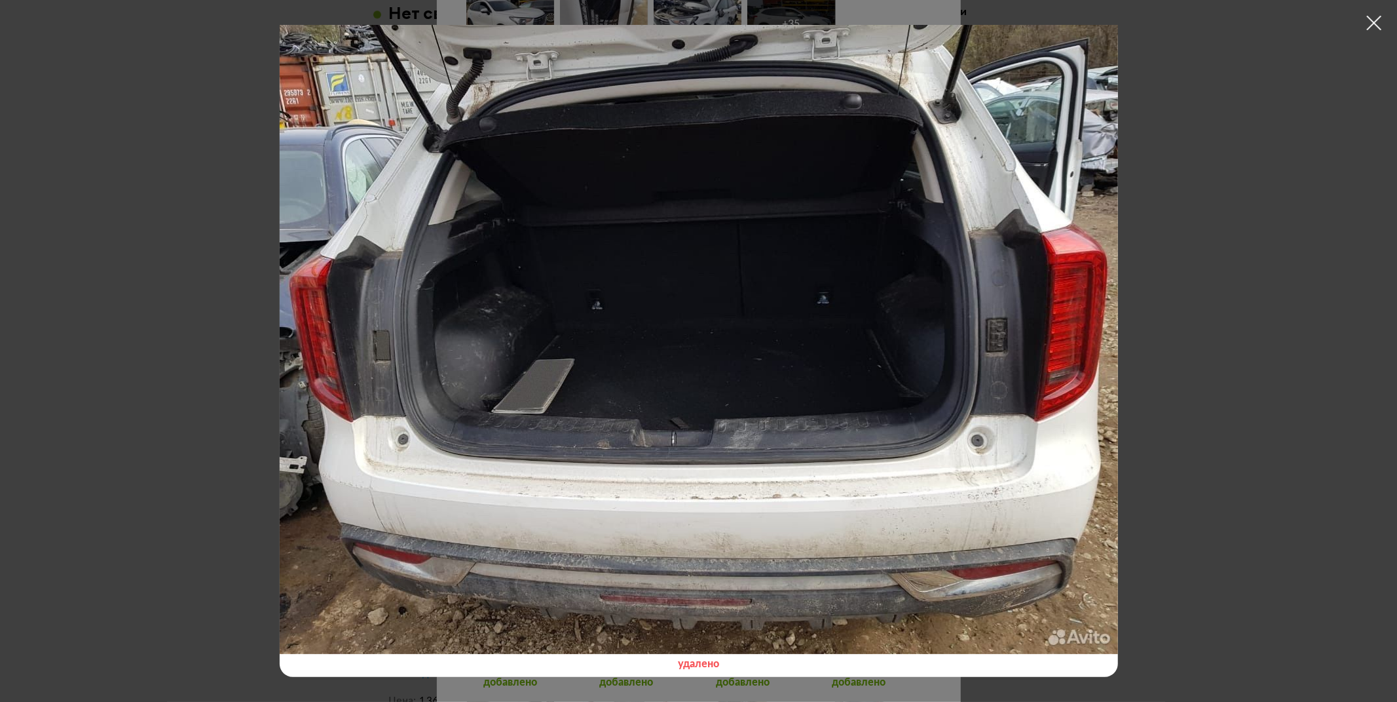
click at [1370, 22] on icon at bounding box center [1374, 23] width 20 height 20
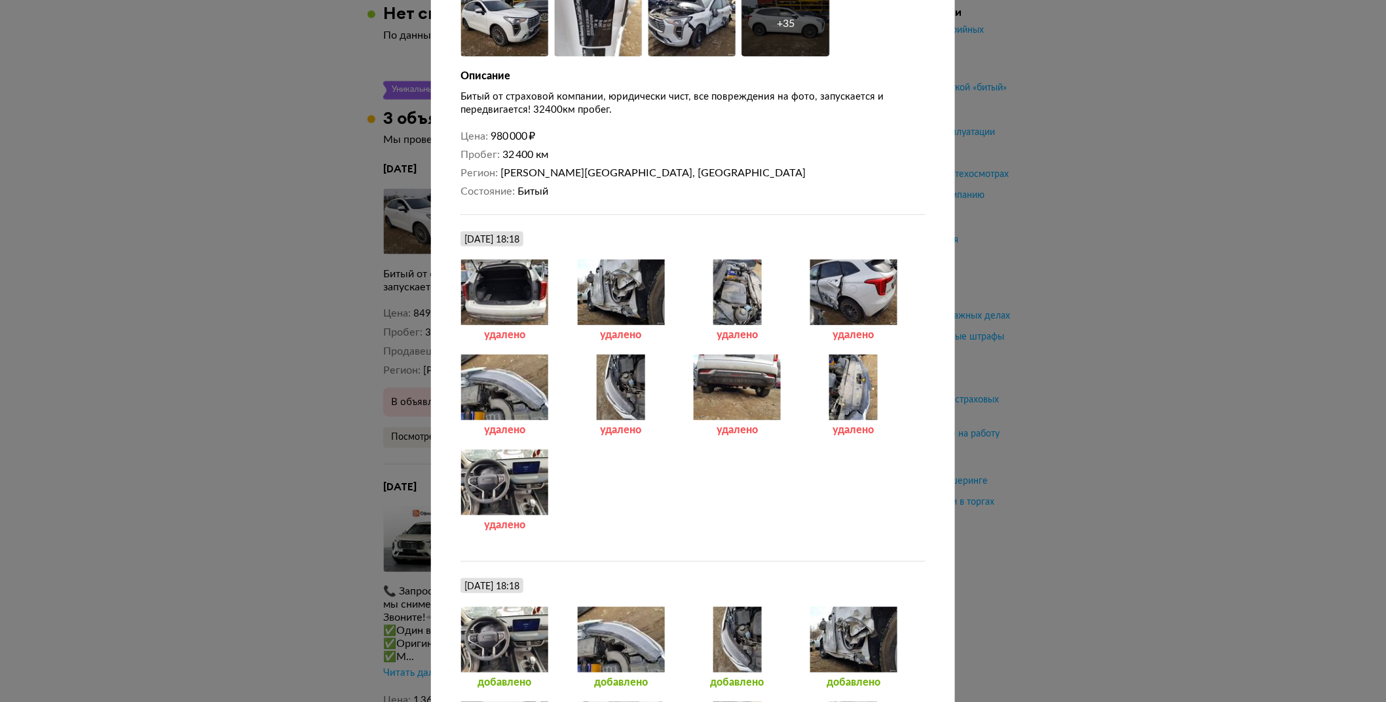
click at [740, 296] on div at bounding box center [737, 292] width 88 height 66
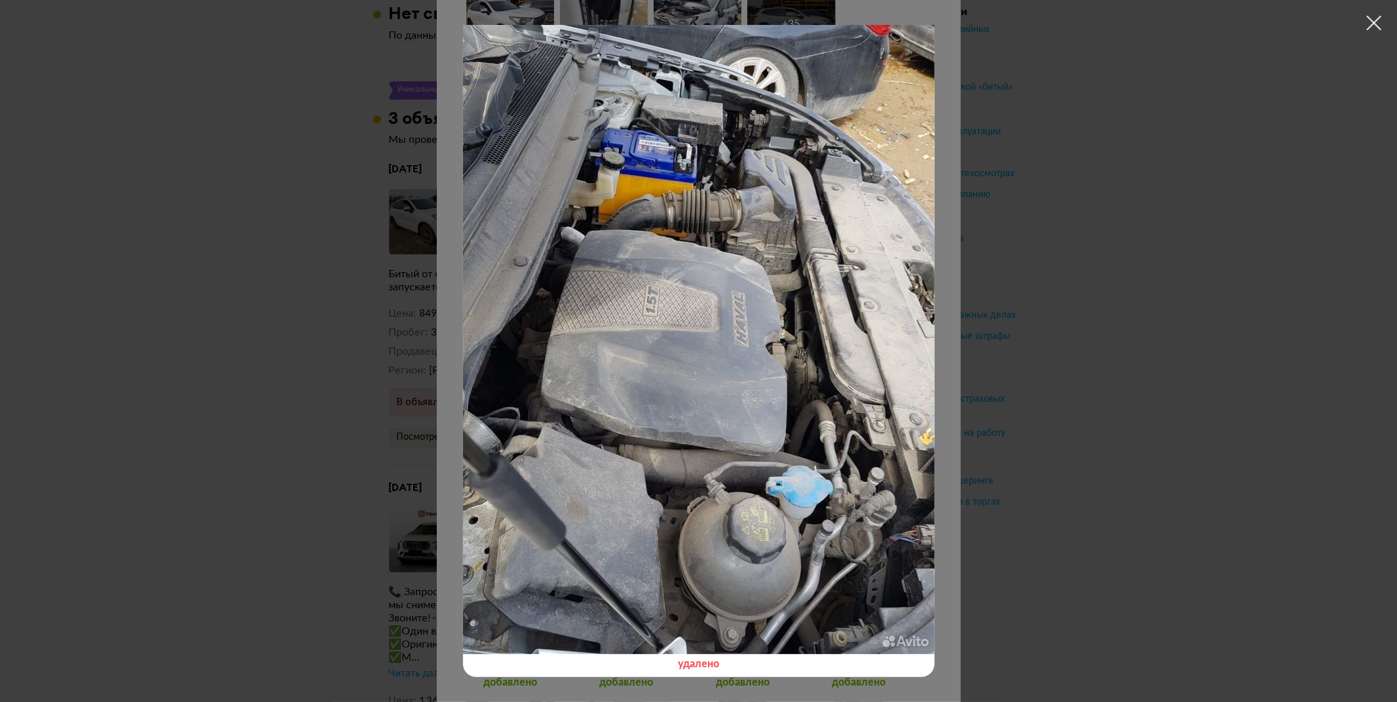
click at [1214, 292] on div at bounding box center [698, 351] width 1397 height 702
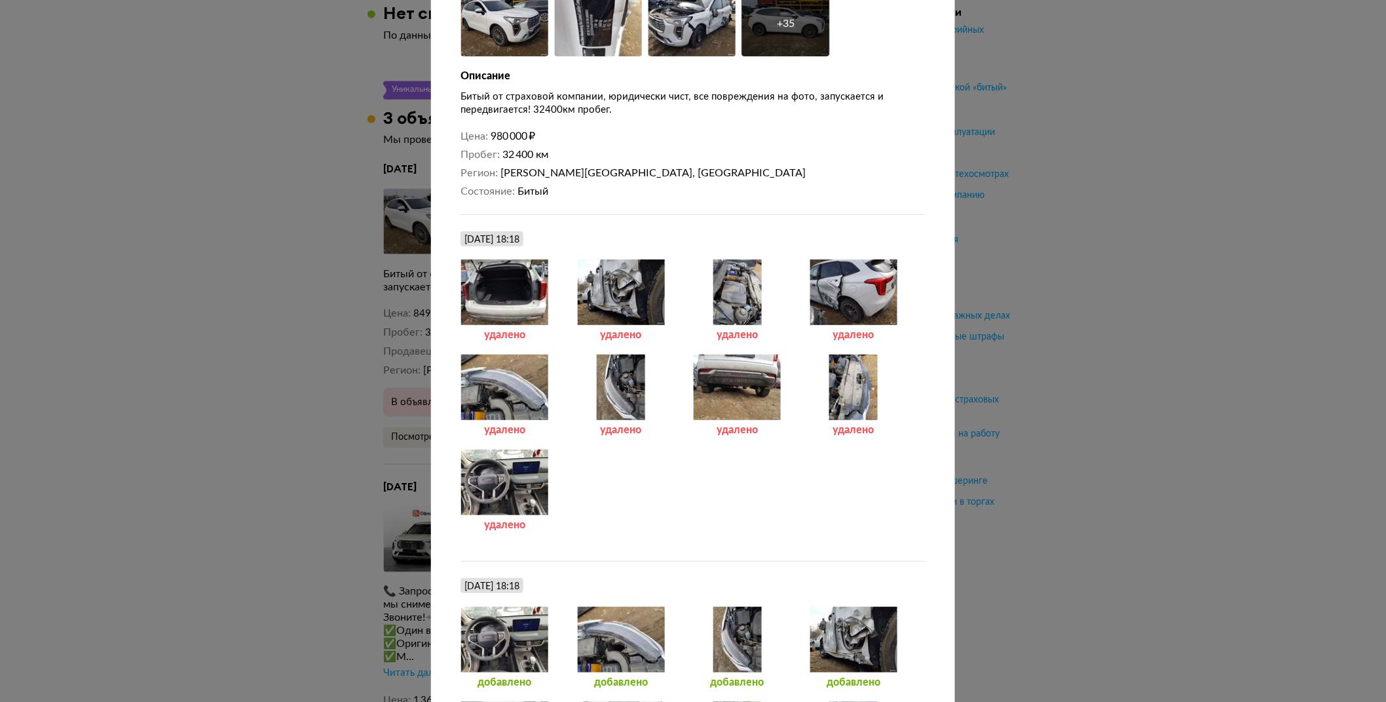
scroll to position [364, 0]
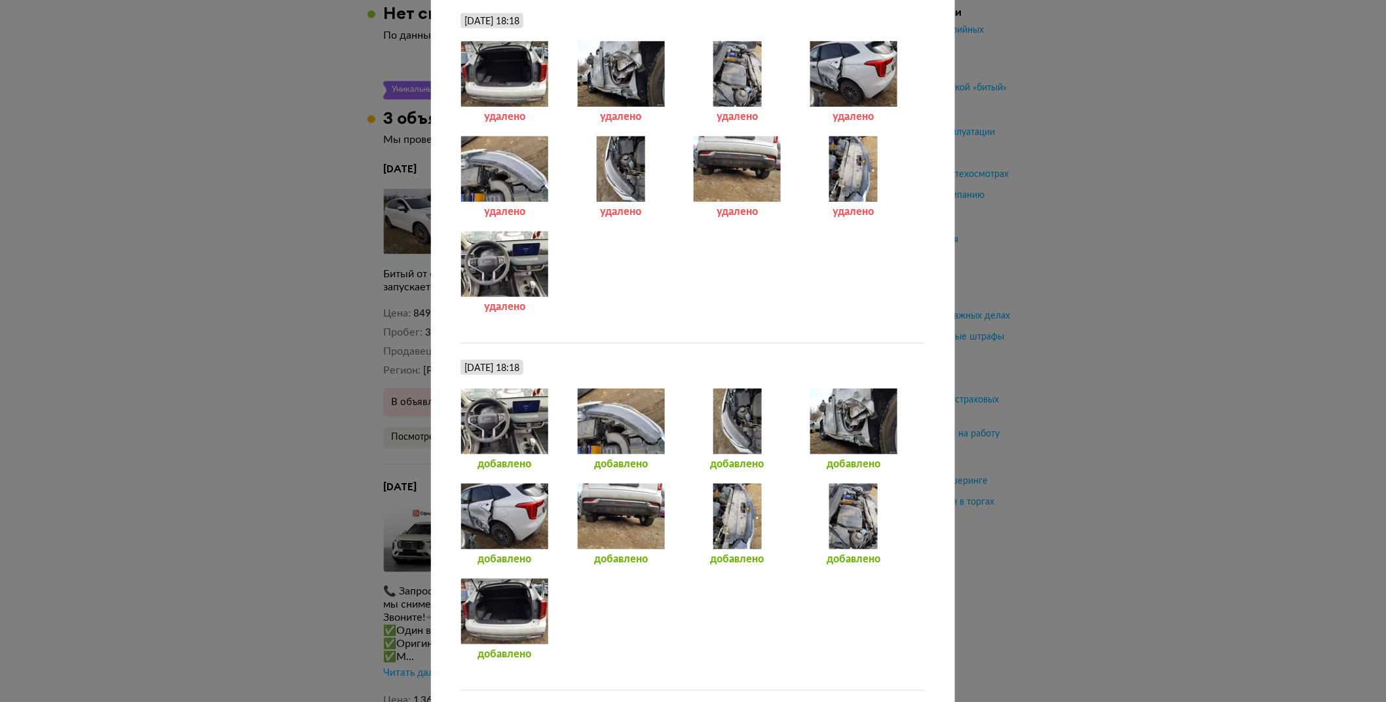
click at [499, 424] on div at bounding box center [504, 421] width 88 height 66
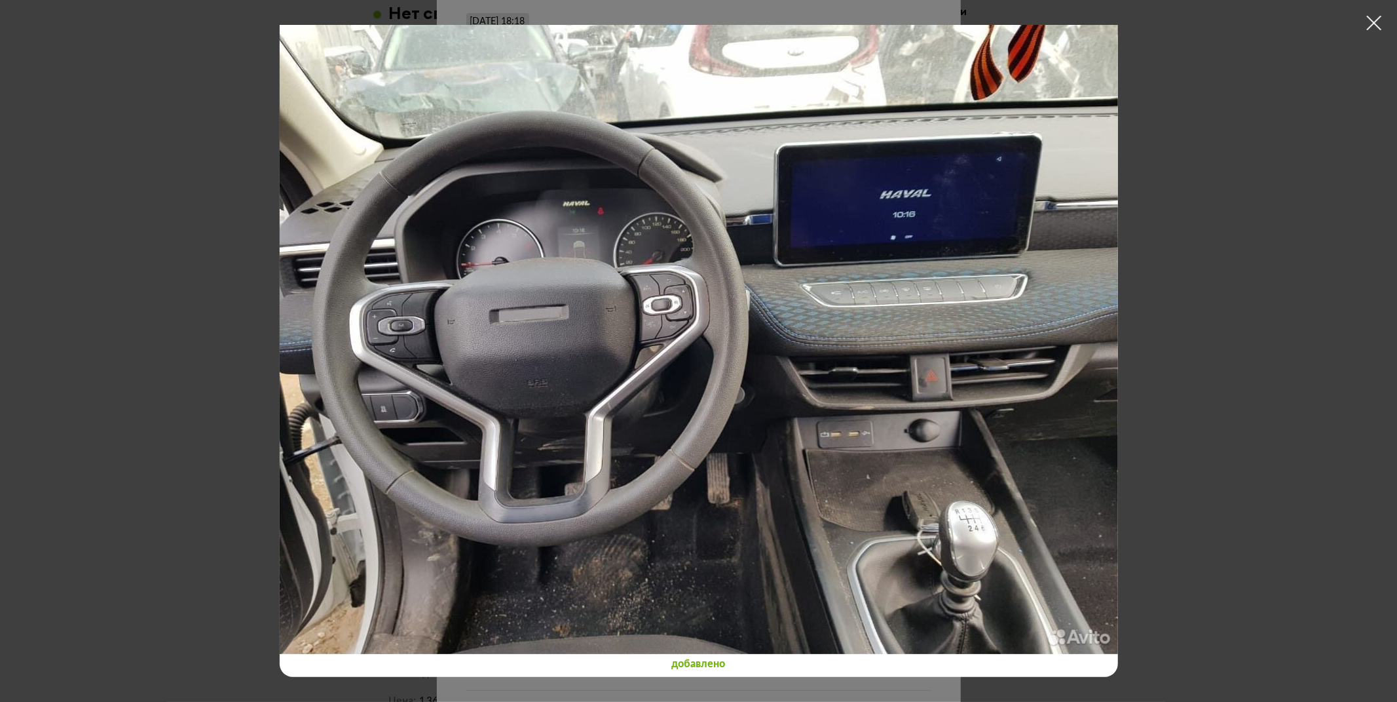
click at [1261, 337] on div at bounding box center [698, 351] width 1397 height 702
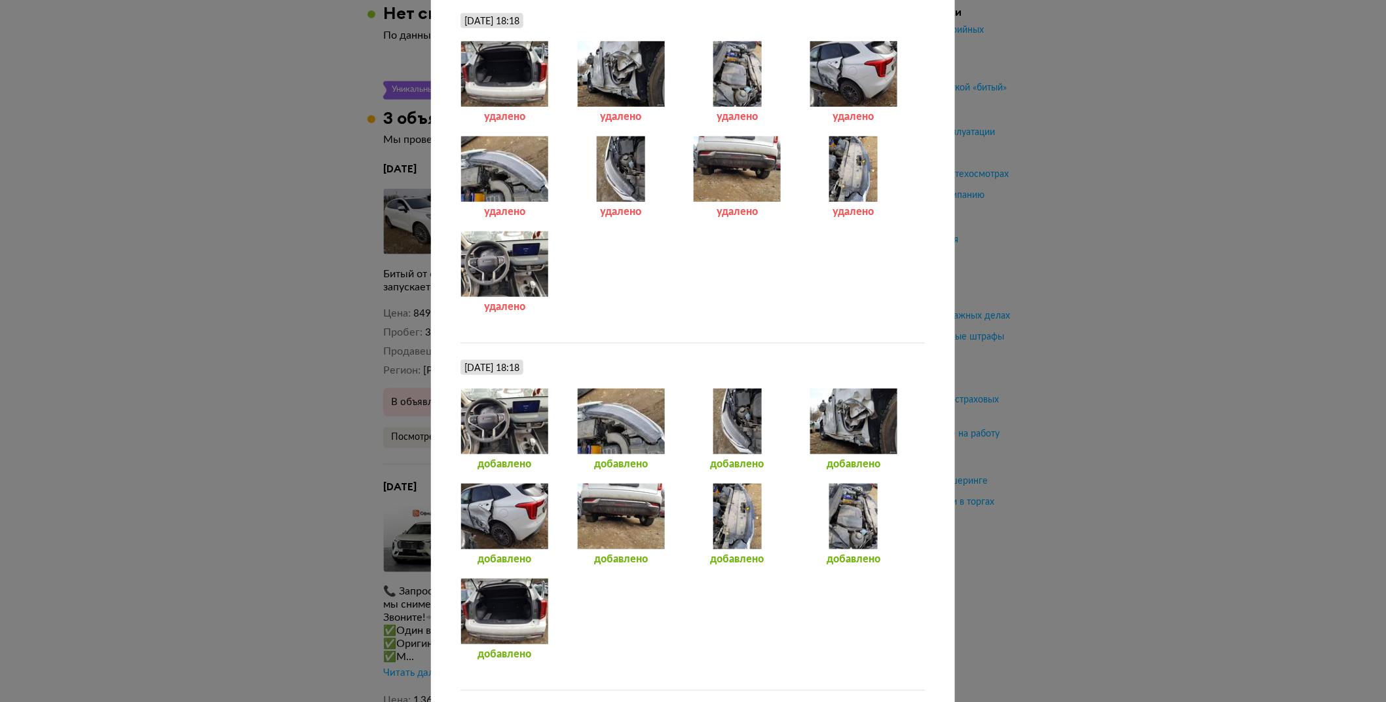
click at [850, 438] on div at bounding box center [854, 421] width 88 height 66
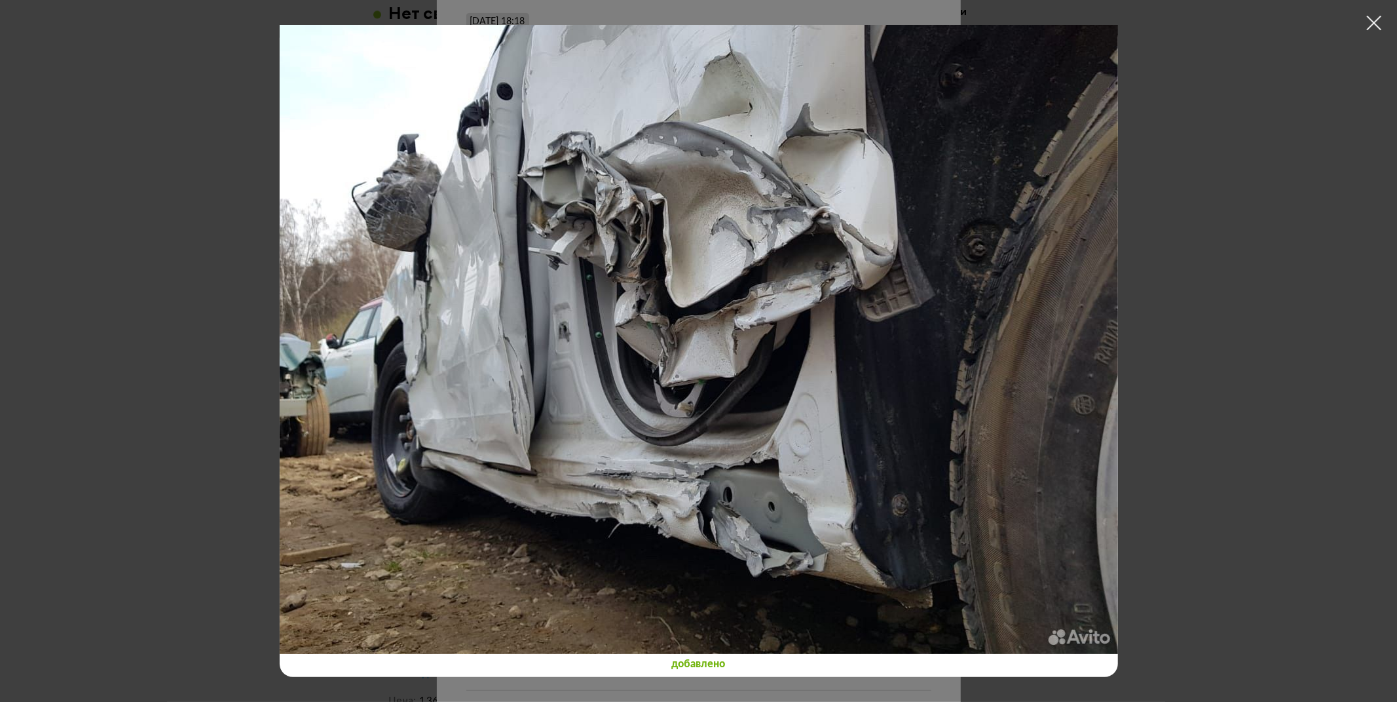
click at [1283, 312] on div at bounding box center [698, 351] width 1397 height 702
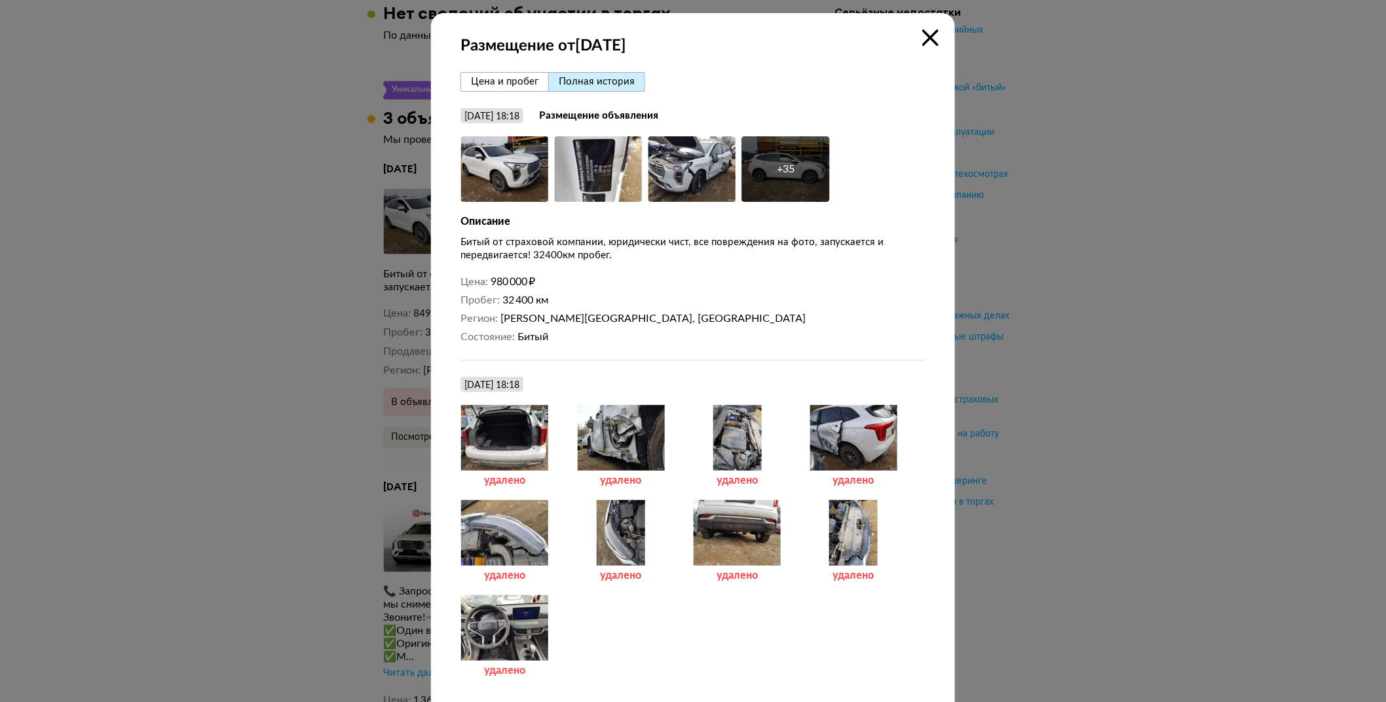
scroll to position [2380, 0]
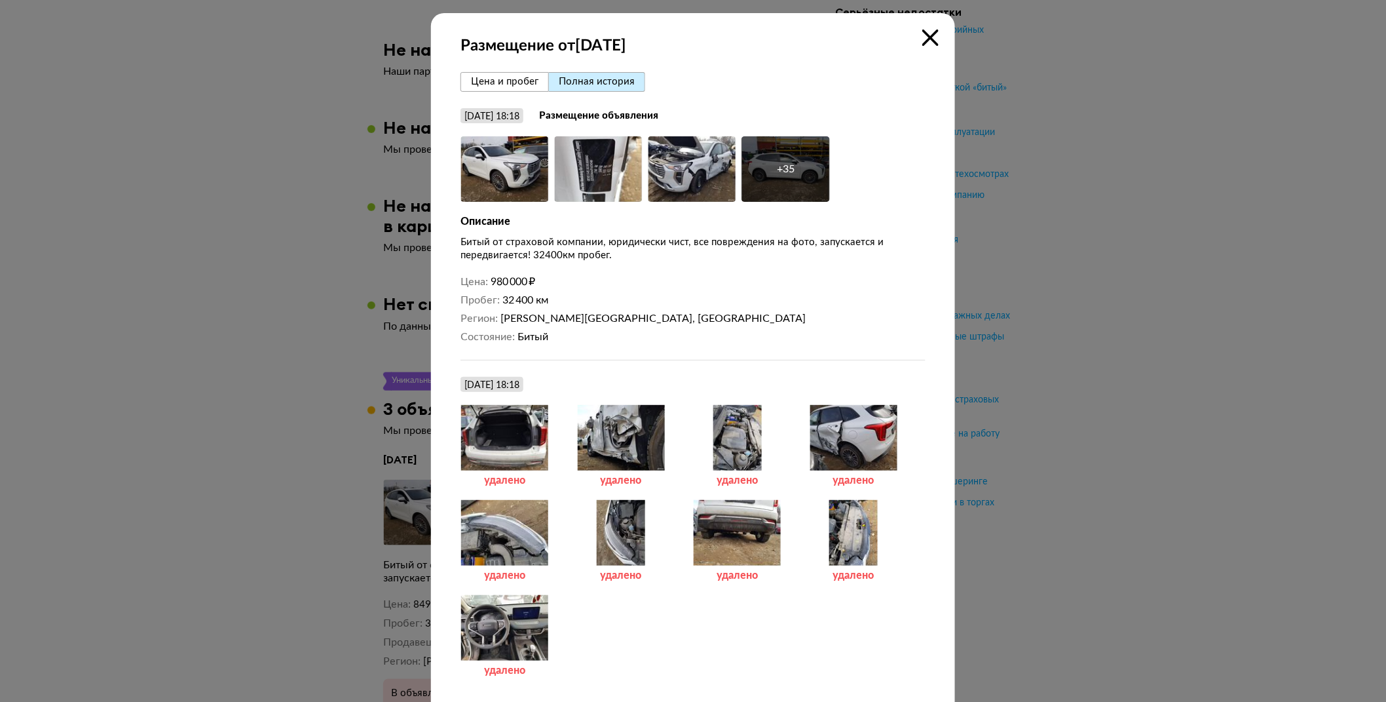
click at [925, 31] on icon at bounding box center [930, 37] width 16 height 16
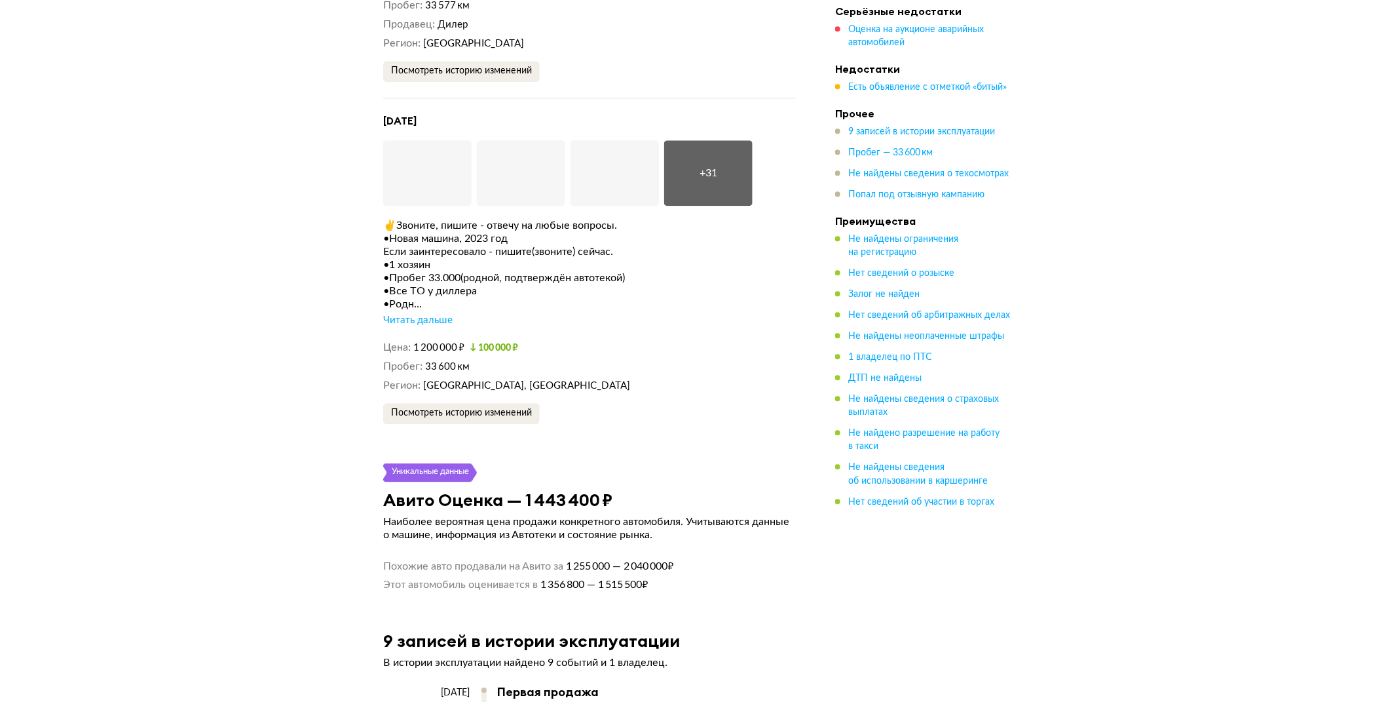
scroll to position [3398, 0]
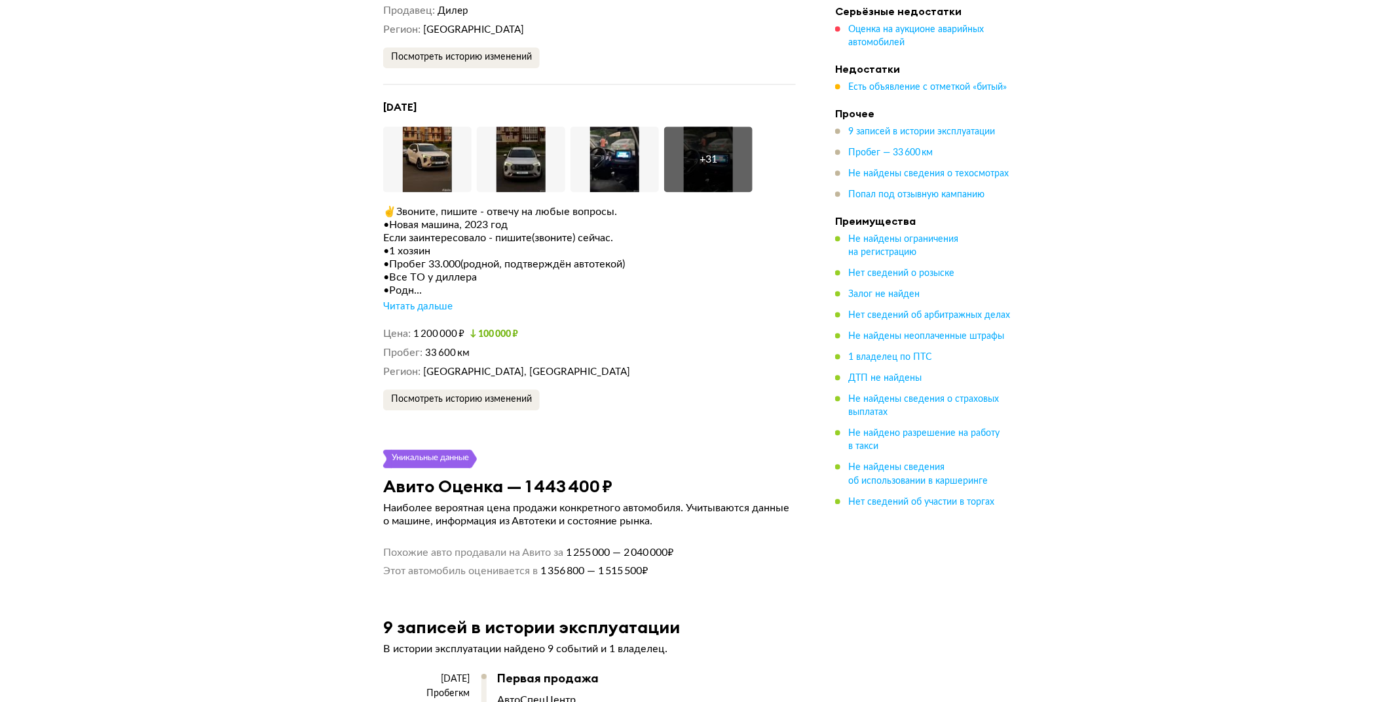
click at [419, 300] on div "Читать дальше" at bounding box center [417, 306] width 69 height 13
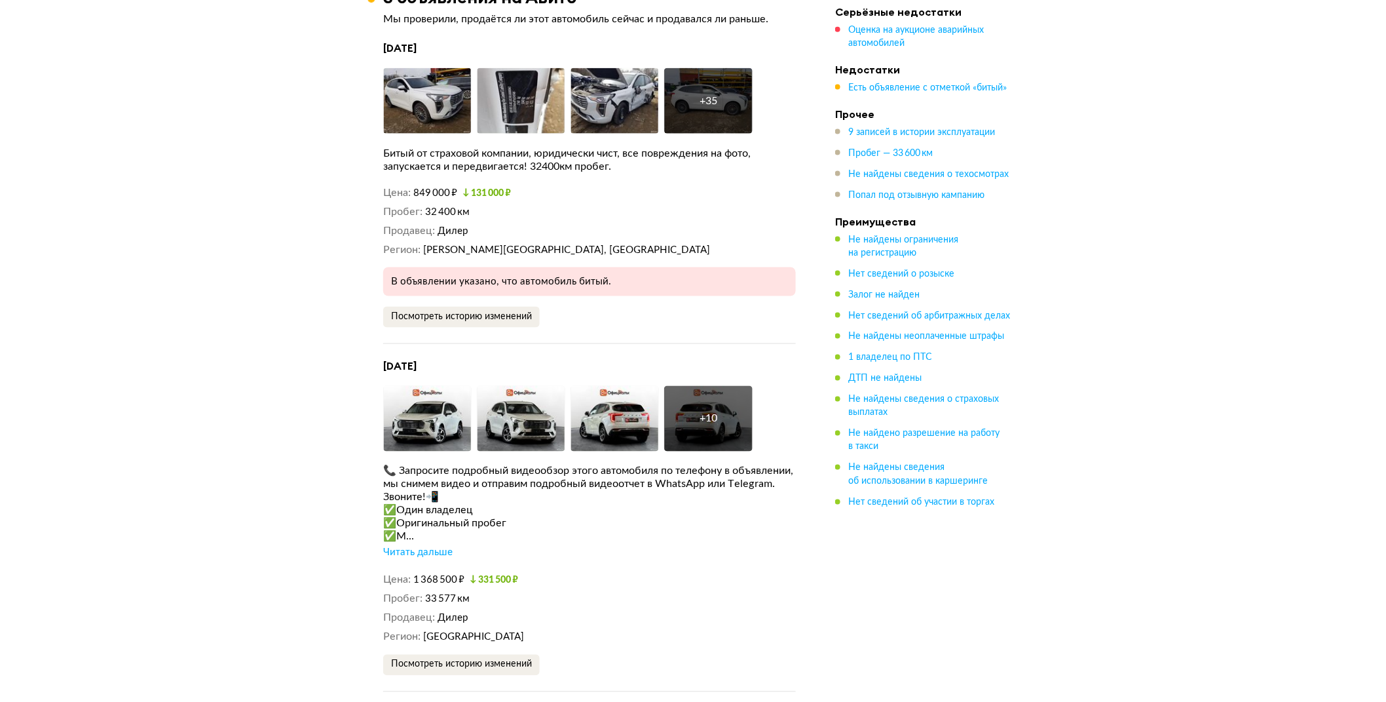
scroll to position [2670, 0]
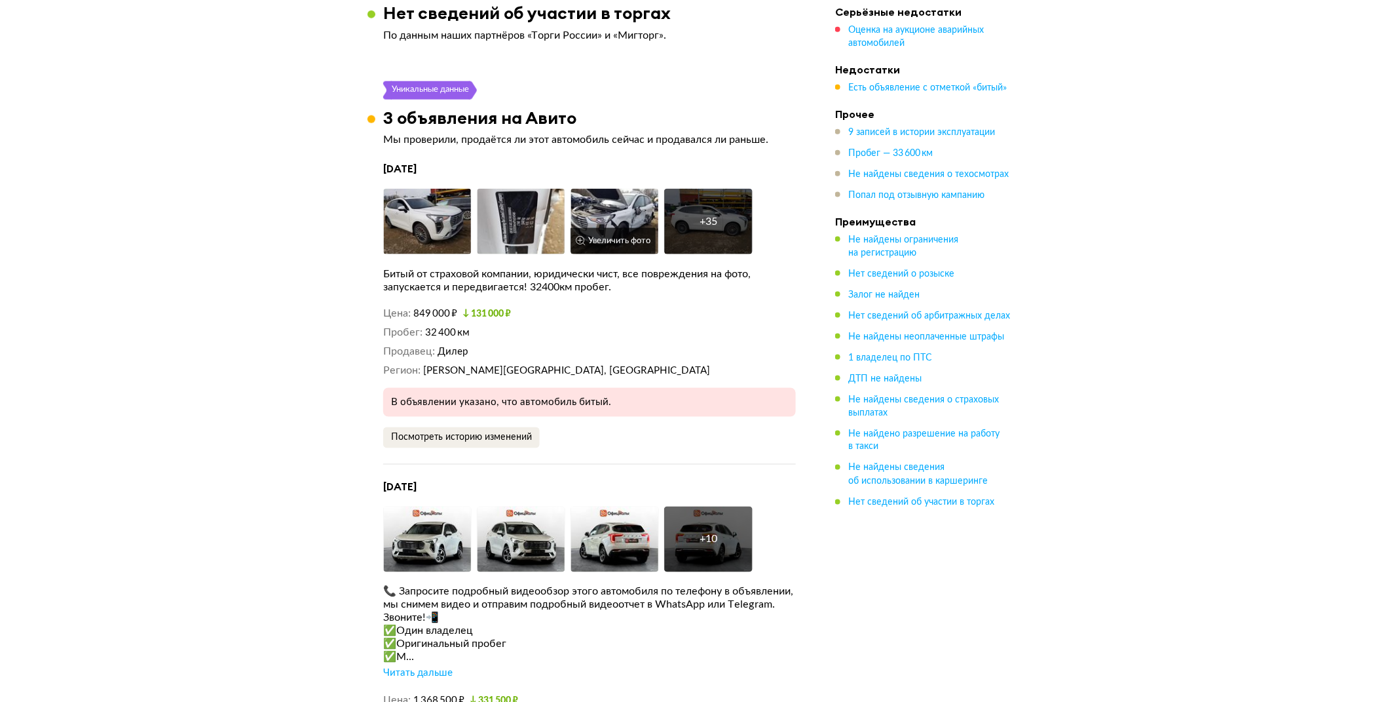
click at [616, 189] on img at bounding box center [615, 222] width 88 height 66
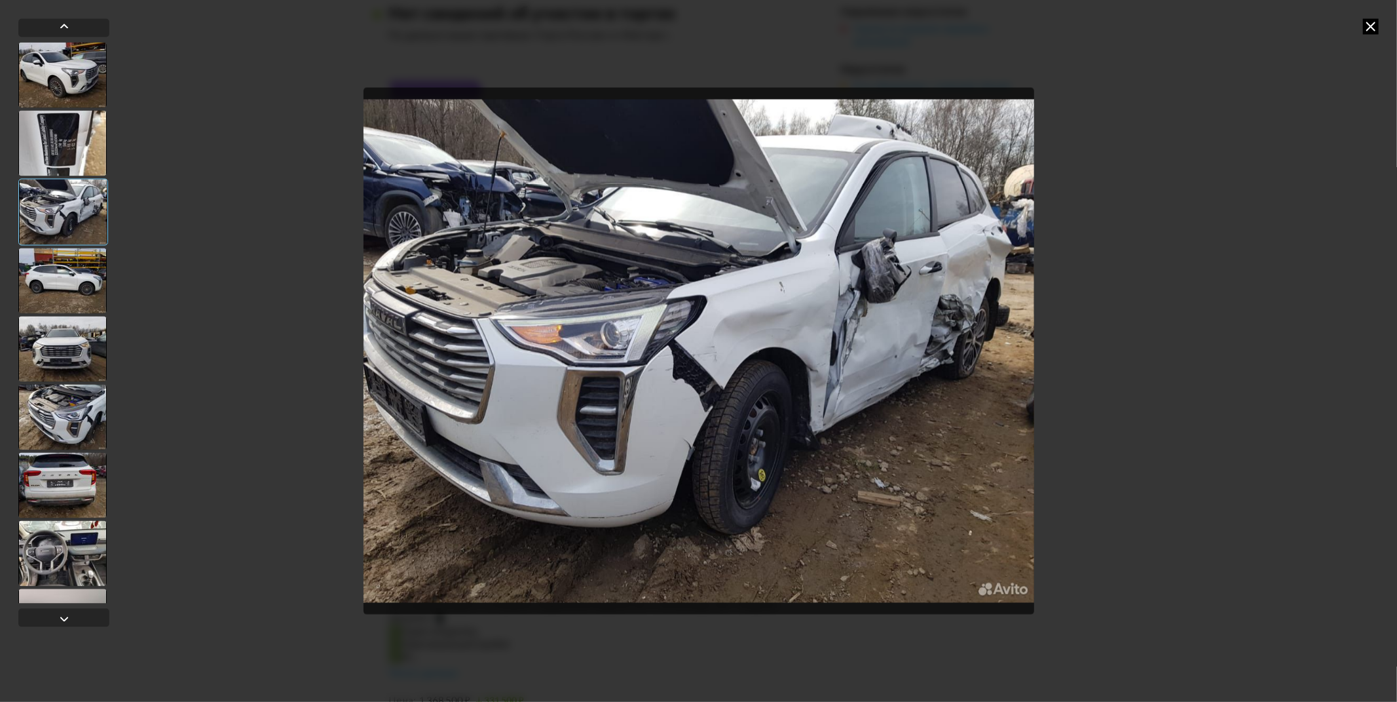
click at [1371, 24] on icon at bounding box center [1371, 26] width 16 height 16
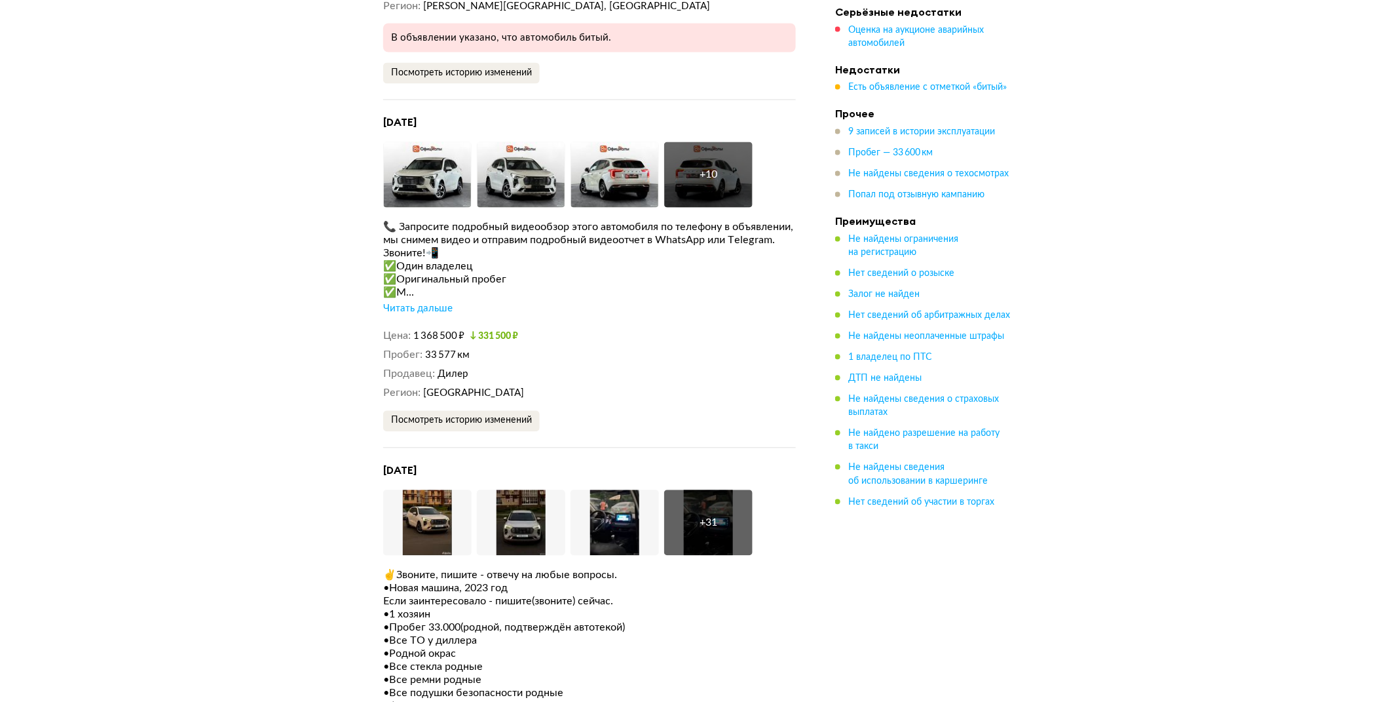
scroll to position [3180, 0]
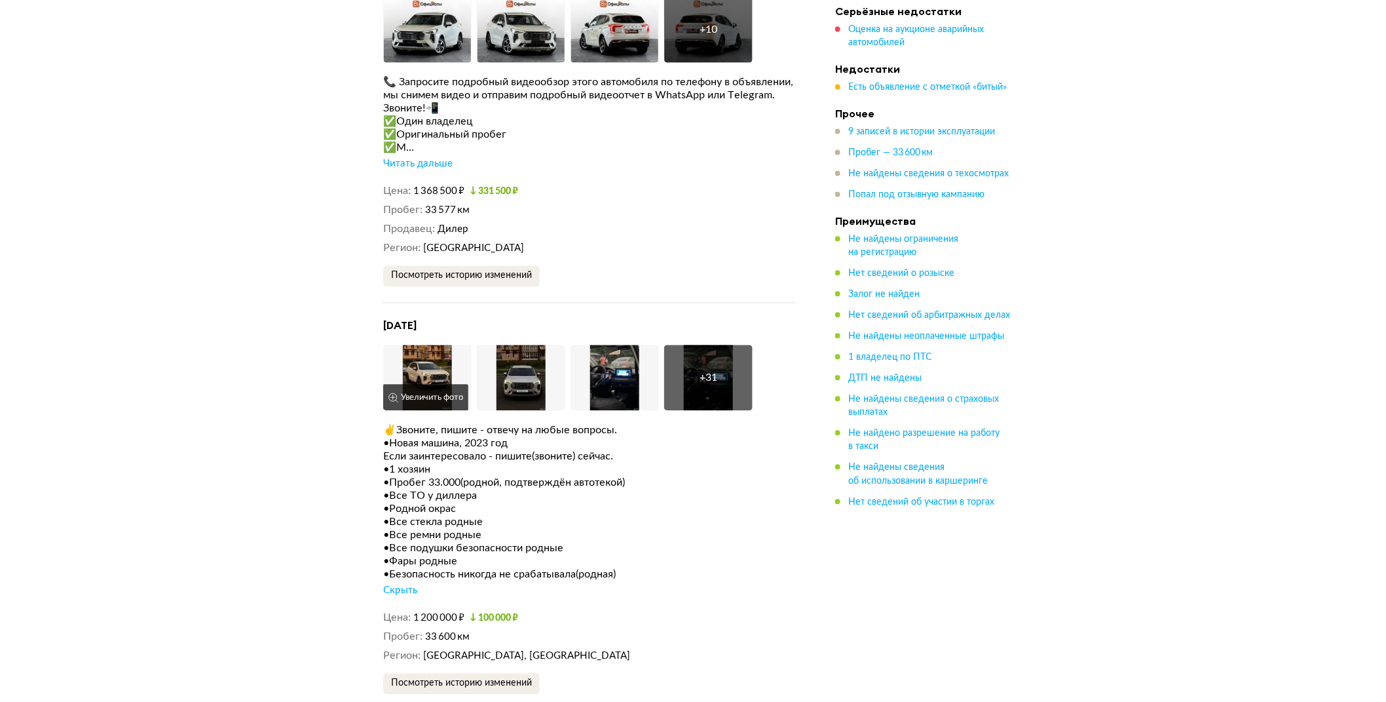
click at [426, 348] on img at bounding box center [427, 378] width 88 height 66
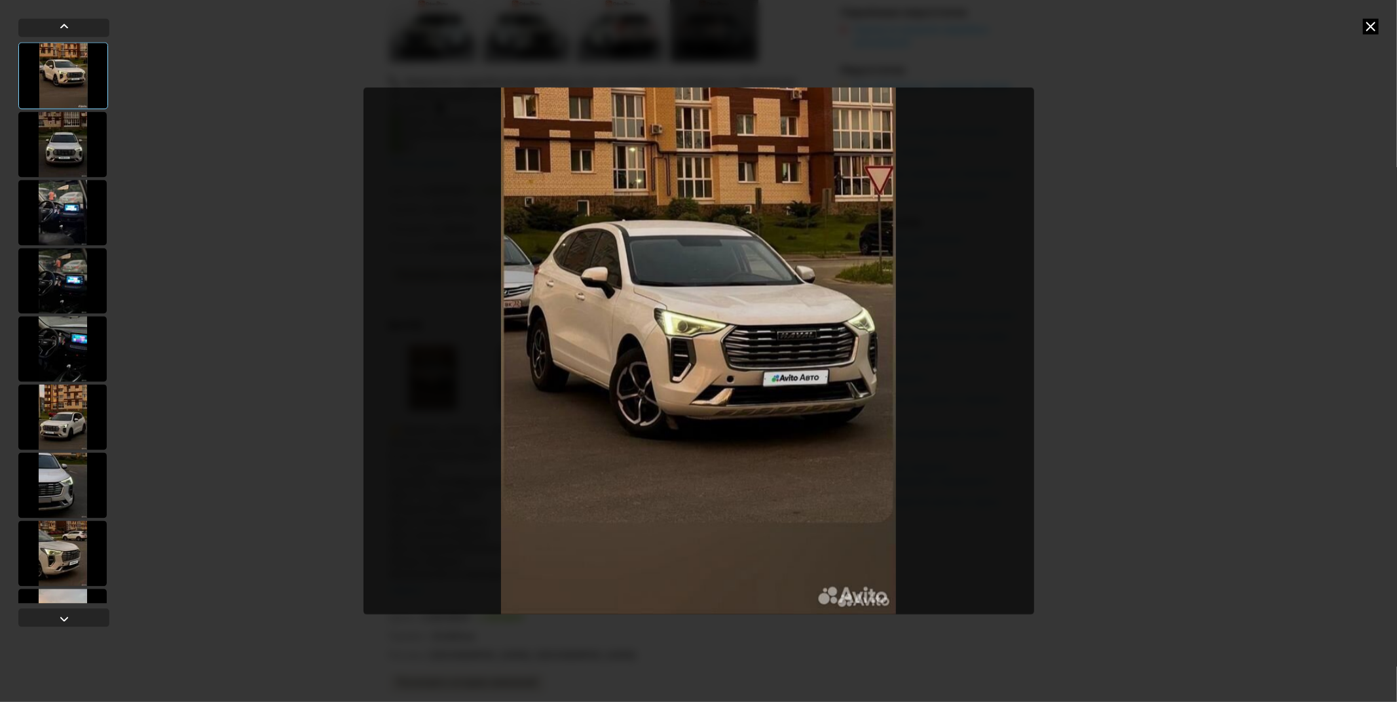
click at [62, 135] on div at bounding box center [62, 144] width 88 height 66
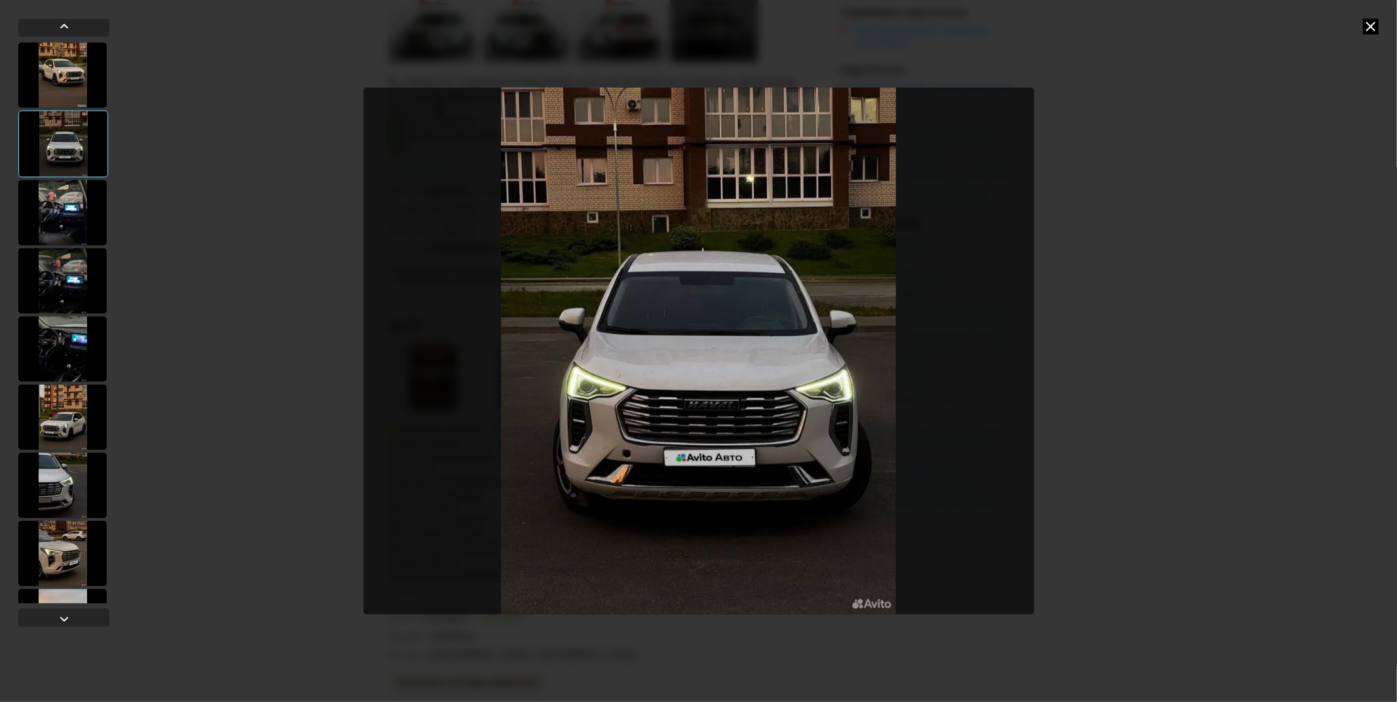
click at [75, 214] on div at bounding box center [62, 212] width 88 height 66
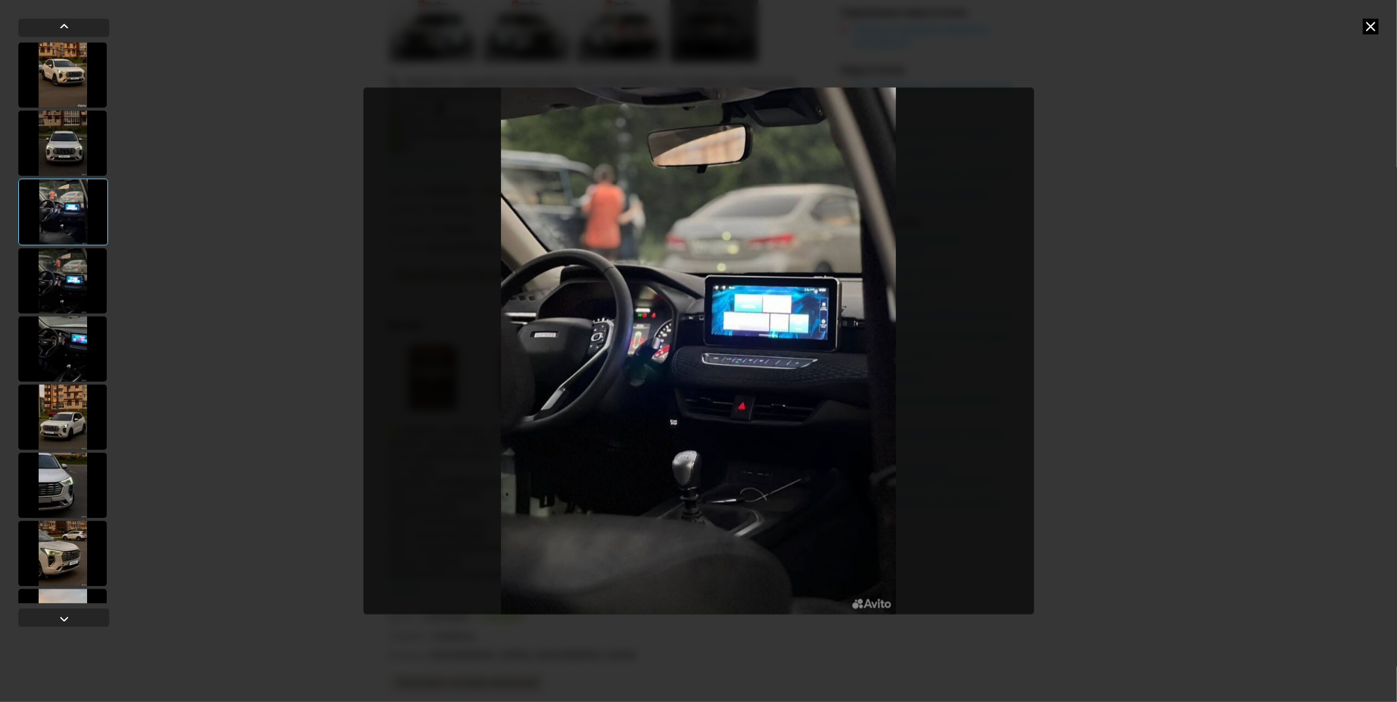
click at [60, 227] on div at bounding box center [63, 211] width 90 height 67
click at [54, 280] on div at bounding box center [62, 281] width 88 height 66
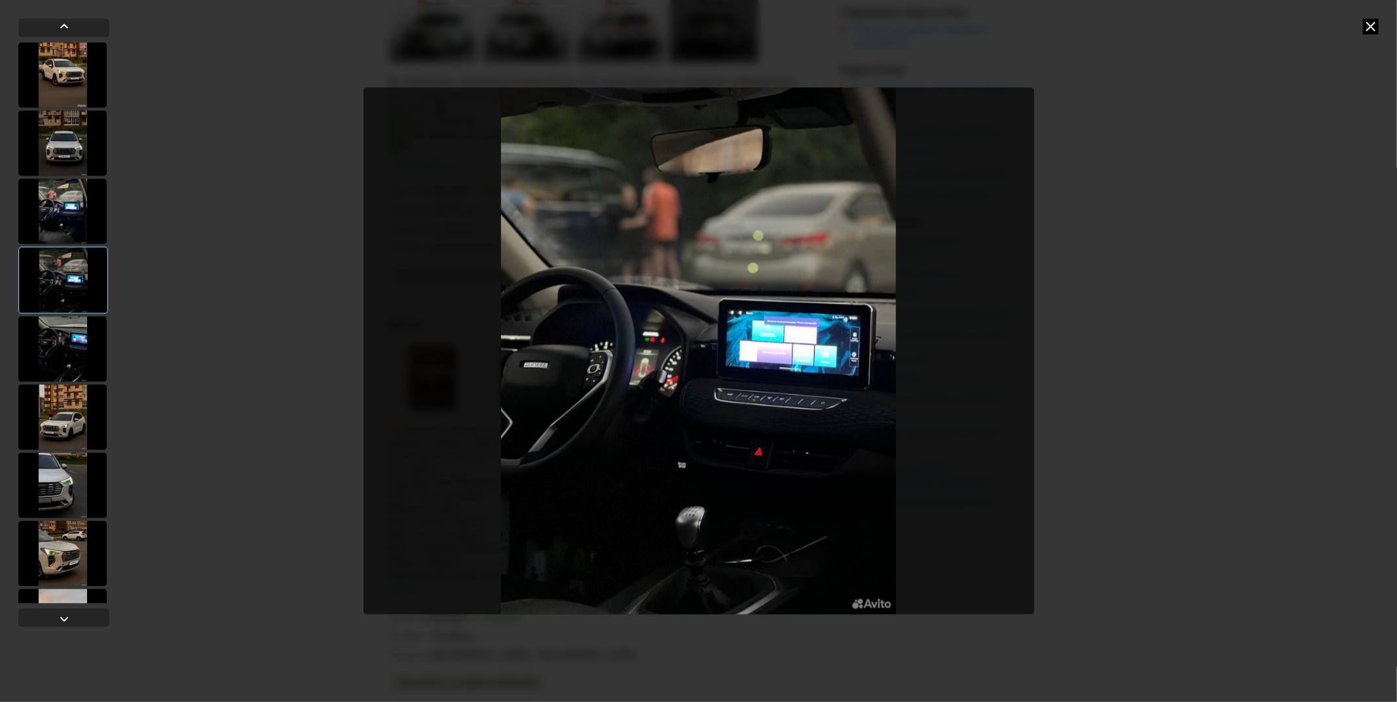
click at [59, 316] on div at bounding box center [62, 349] width 88 height 66
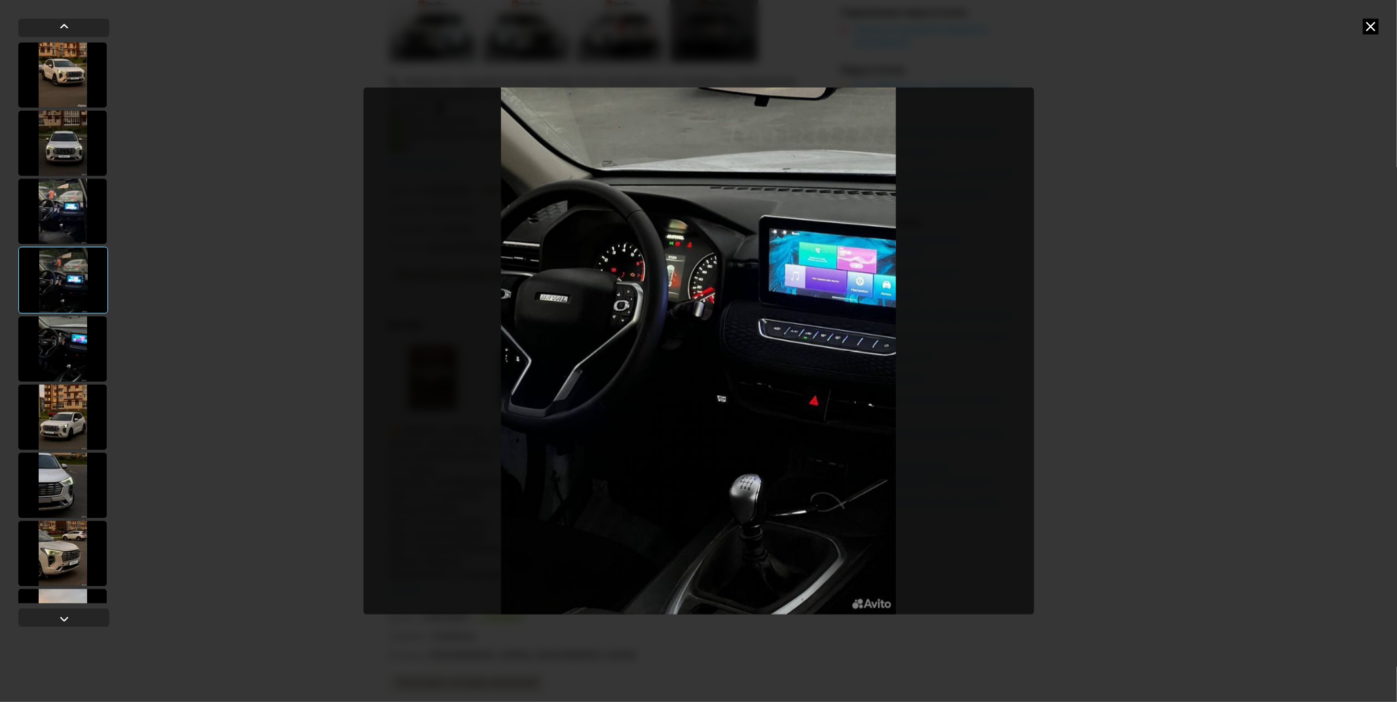
click at [61, 358] on div at bounding box center [62, 349] width 88 height 66
click at [57, 430] on div at bounding box center [62, 417] width 88 height 66
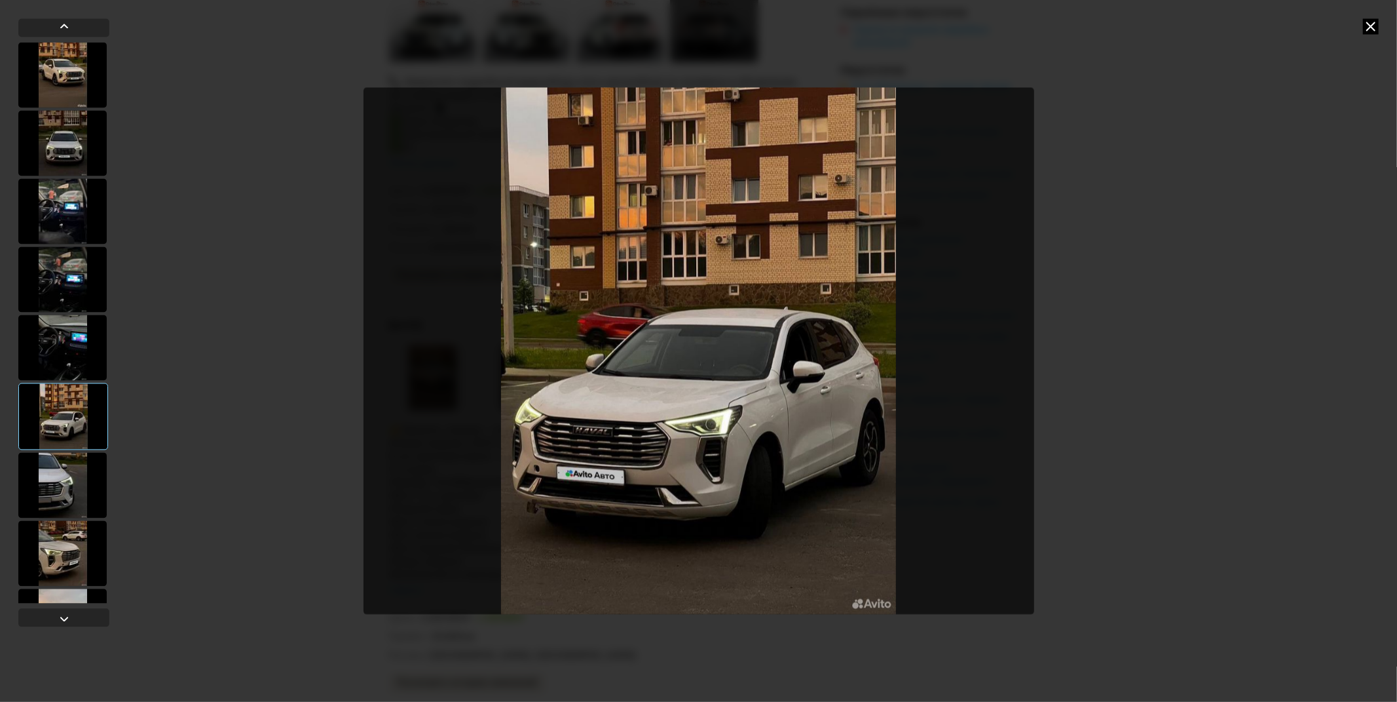
click at [1368, 33] on icon at bounding box center [1371, 26] width 16 height 16
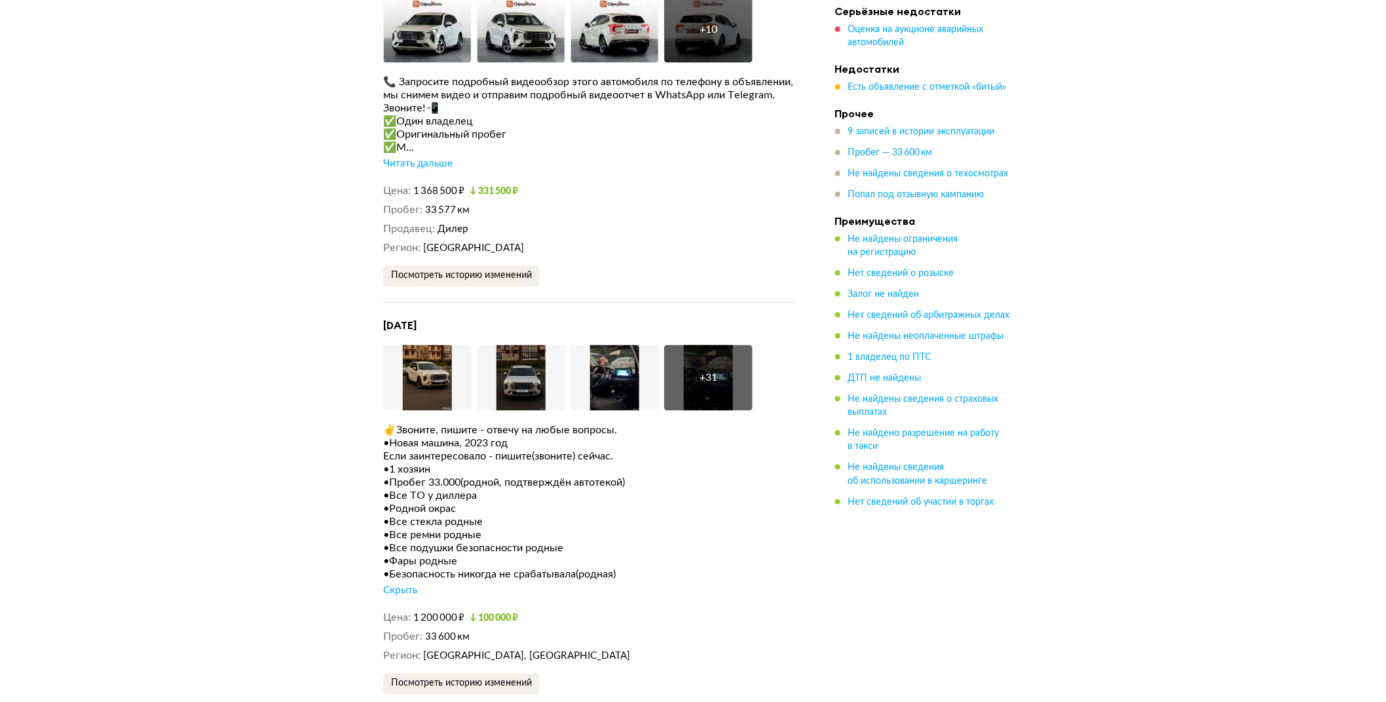
scroll to position [3325, 0]
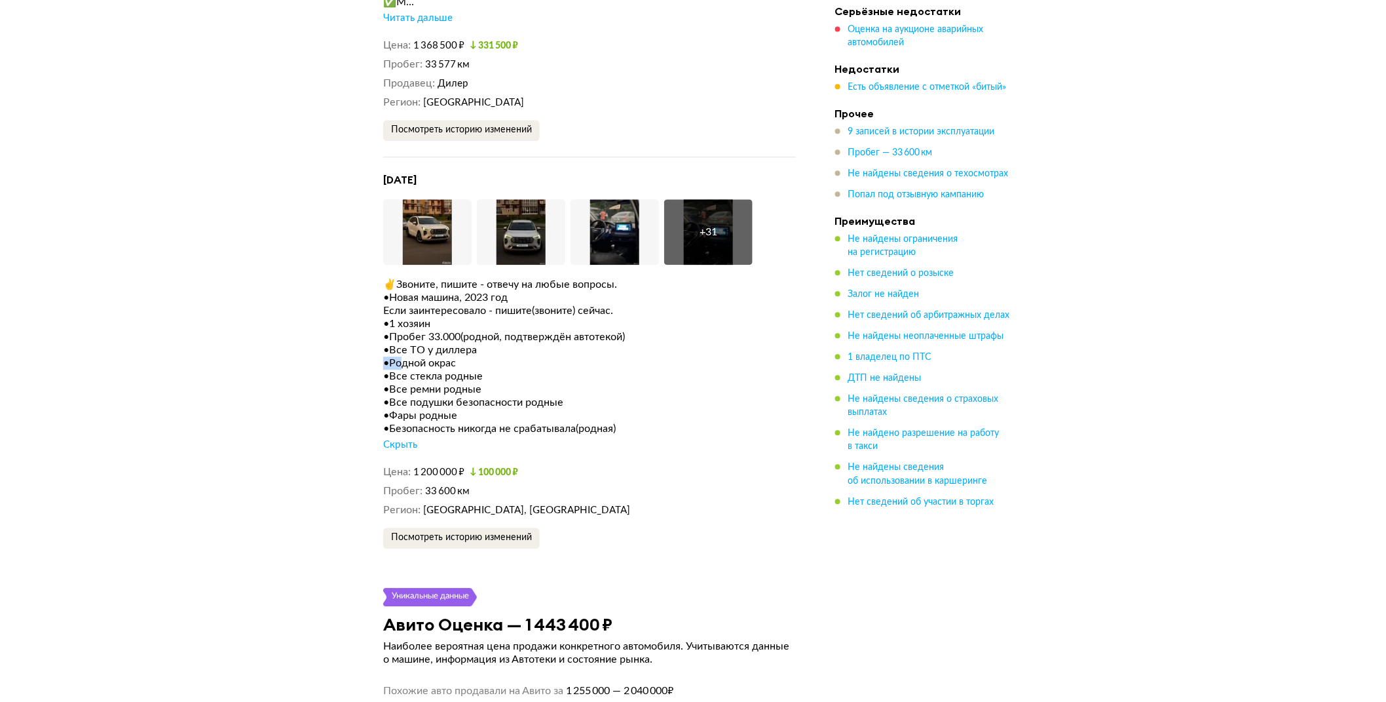
drag, startPoint x: 398, startPoint y: 349, endPoint x: 540, endPoint y: 339, distance: 141.8
click at [540, 339] on div "✌️Звоните, пишите - отвечу на любые вопросы. •Новая машина, 2023 год Если заинт…" at bounding box center [589, 365] width 413 height 174
click at [504, 383] on div "•Все ремни родные" at bounding box center [589, 389] width 413 height 13
drag, startPoint x: 407, startPoint y: 377, endPoint x: 537, endPoint y: 380, distance: 130.4
click at [537, 383] on div "•Все ремни родные" at bounding box center [589, 389] width 413 height 13
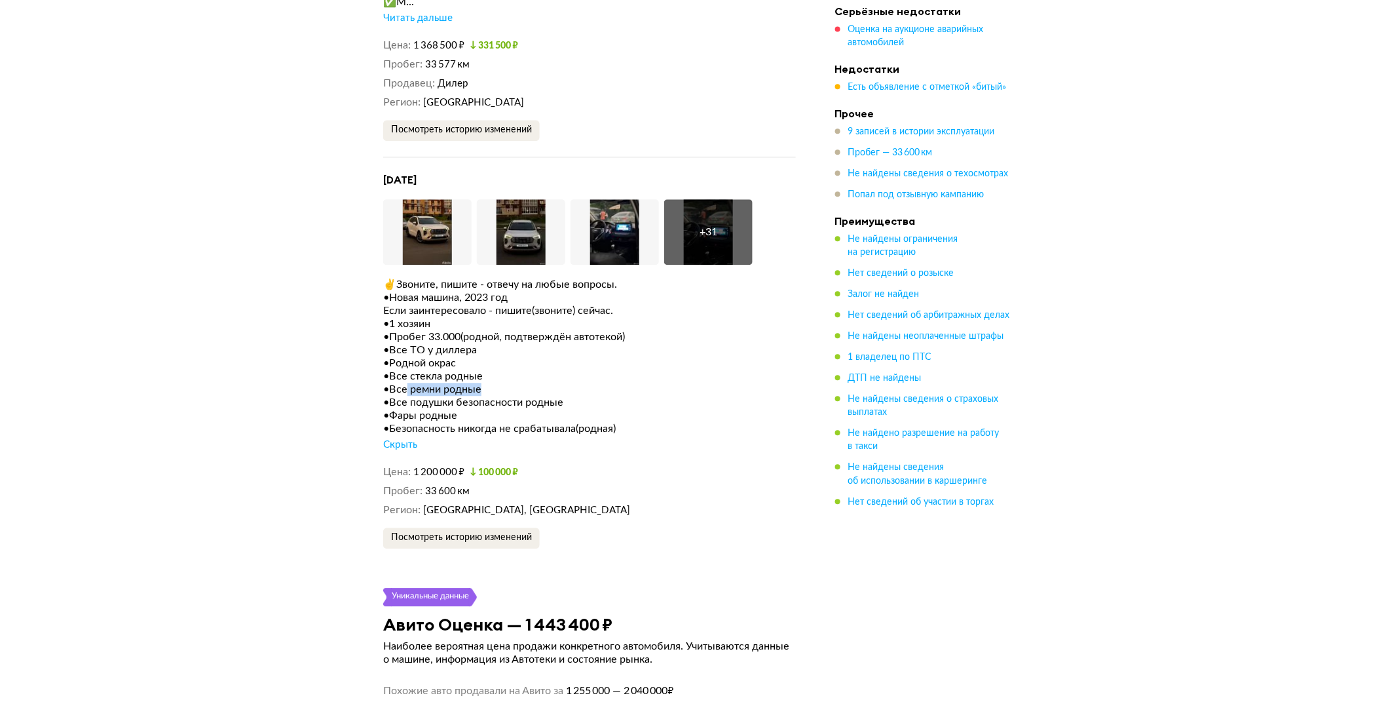
click at [540, 383] on div "•Все ремни родные" at bounding box center [589, 389] width 413 height 13
drag, startPoint x: 403, startPoint y: 359, endPoint x: 579, endPoint y: 371, distance: 175.9
click at [544, 369] on div "•Все стекла родные" at bounding box center [589, 375] width 413 height 13
click at [650, 369] on div "•Все стекла родные" at bounding box center [589, 375] width 413 height 13
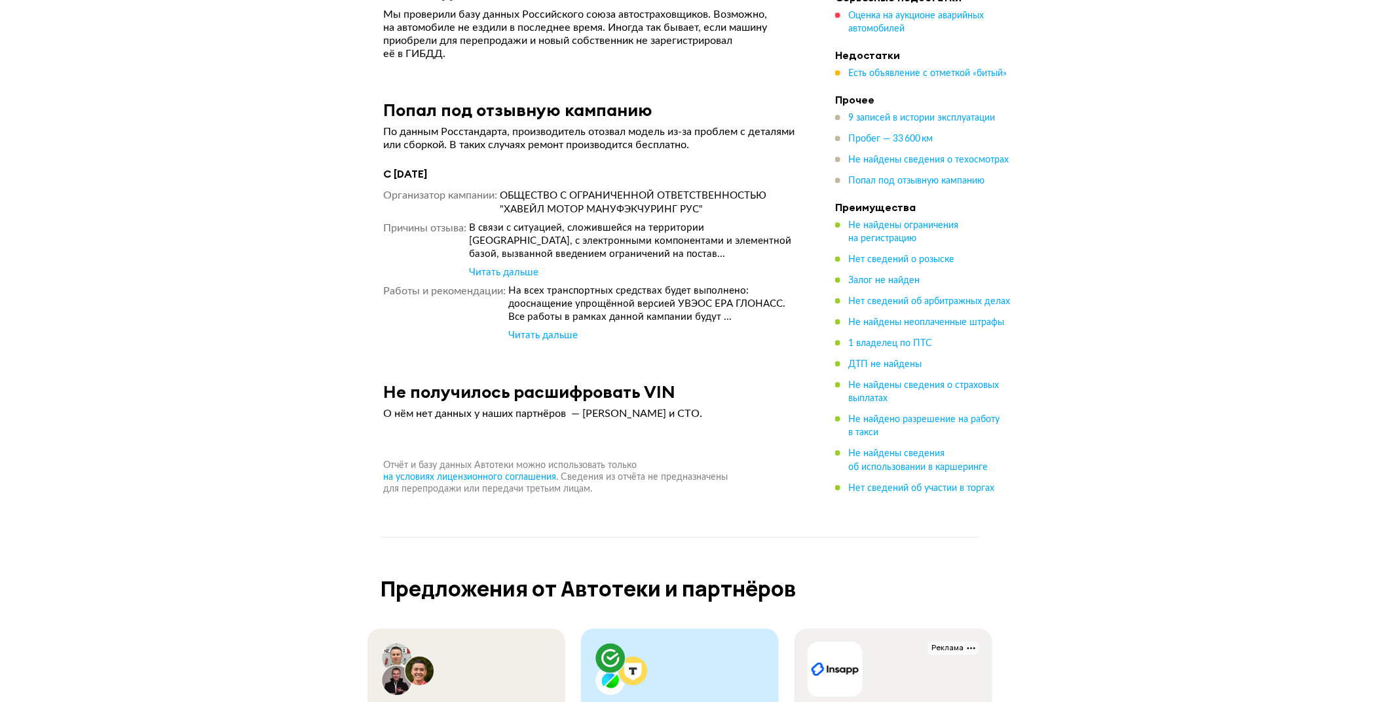
scroll to position [5582, 0]
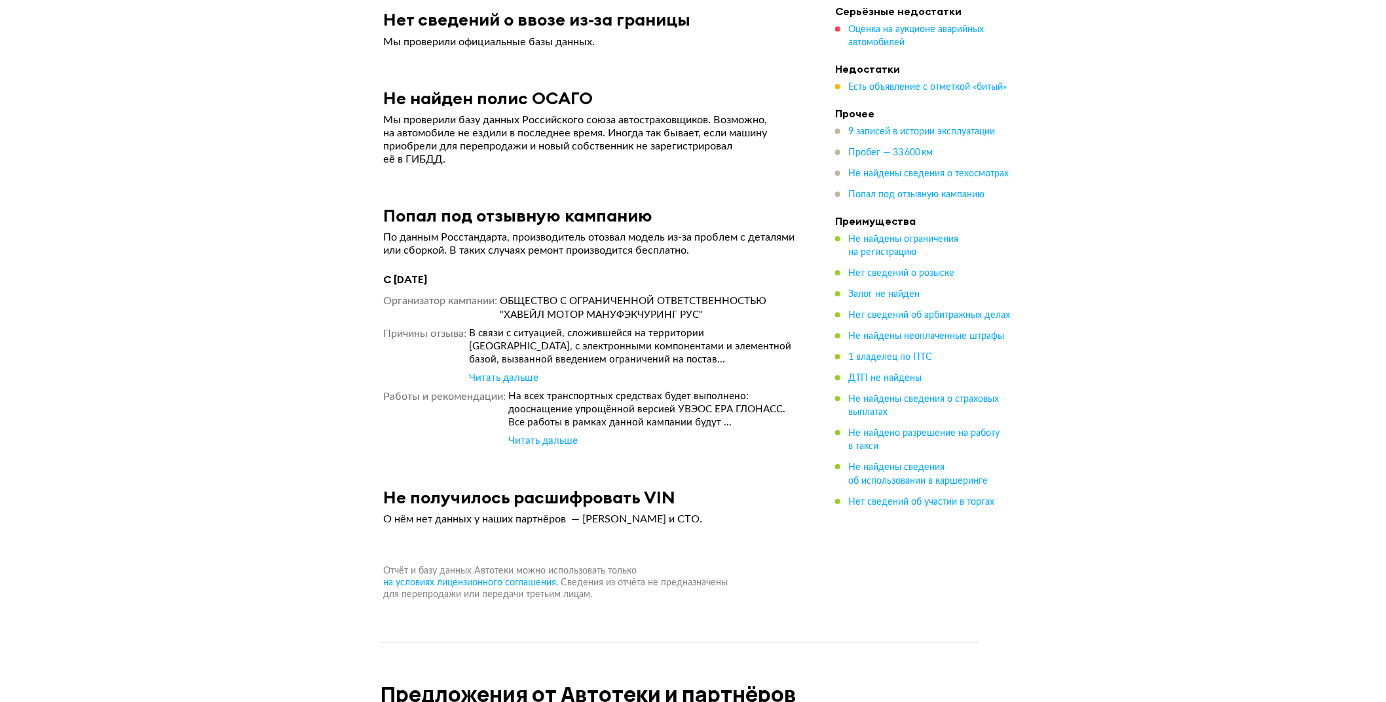
click at [514, 371] on div "Читать дальше" at bounding box center [504, 377] width 69 height 13
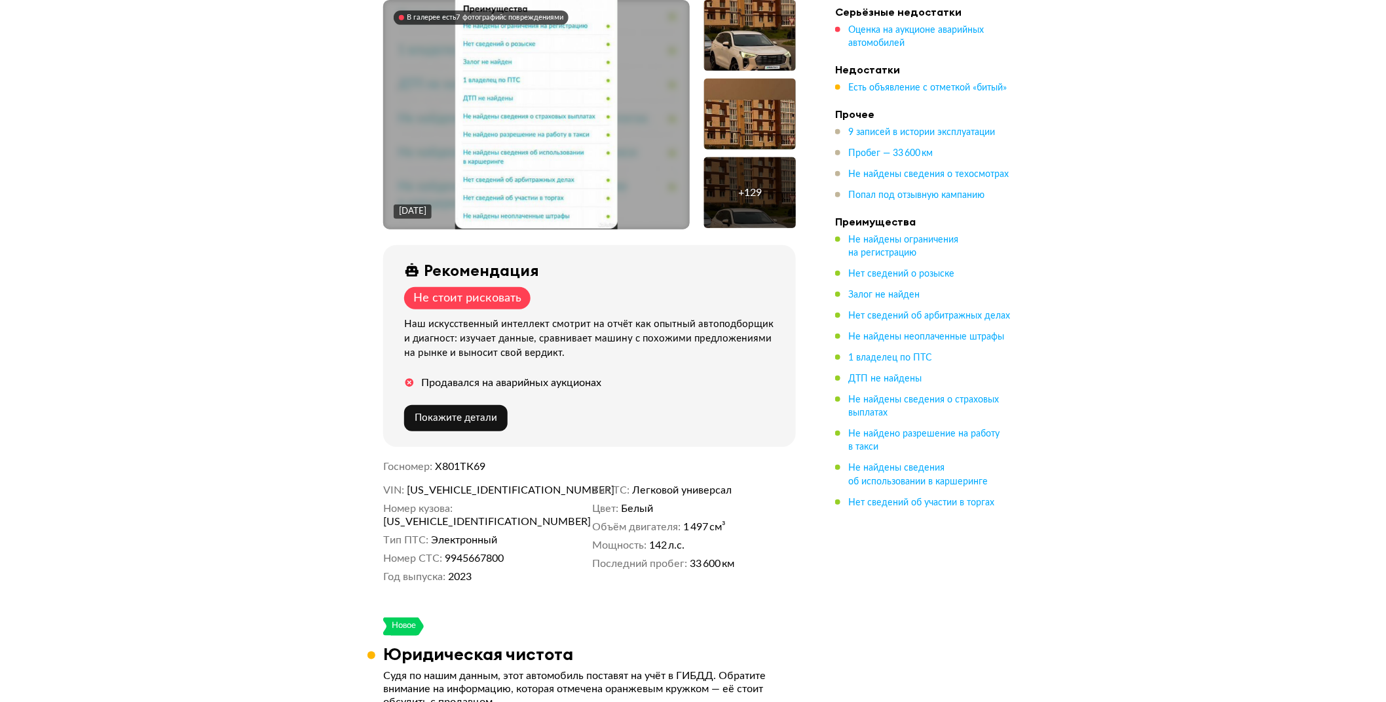
scroll to position [0, 0]
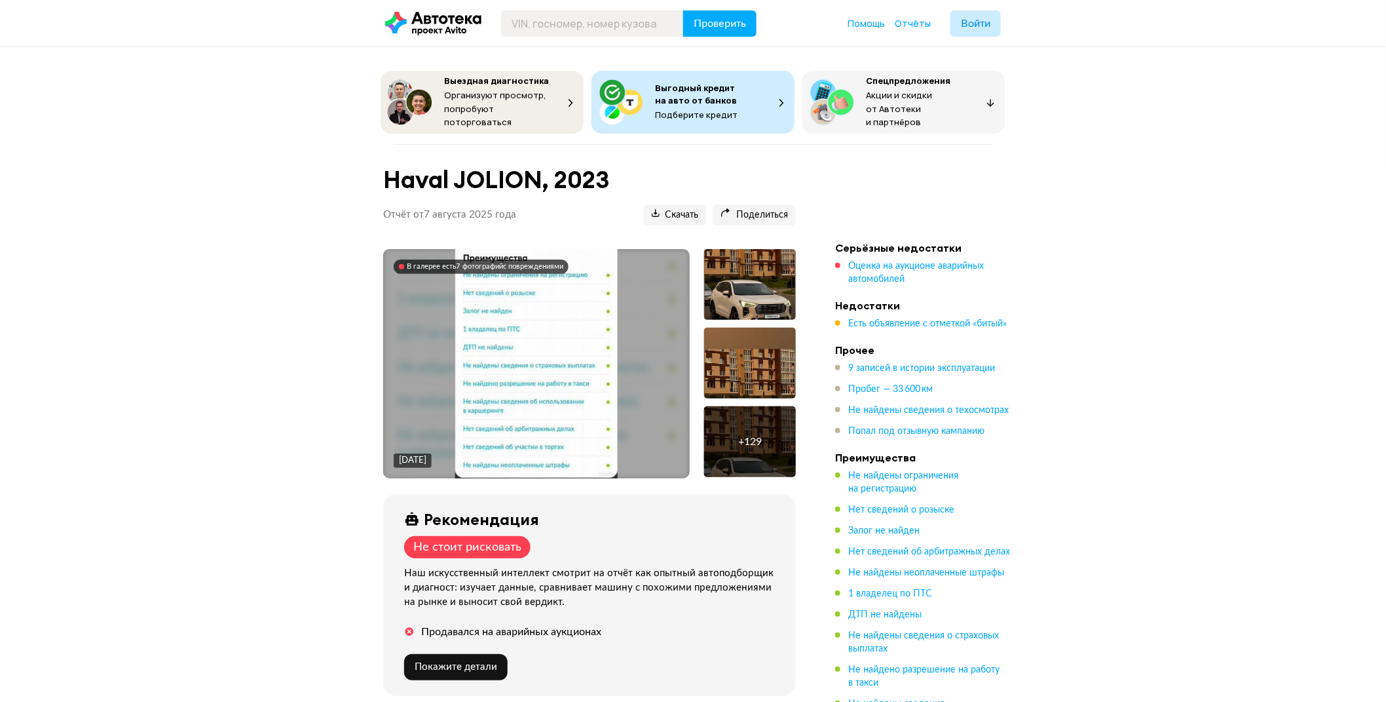
click at [725, 265] on div at bounding box center [750, 284] width 92 height 71
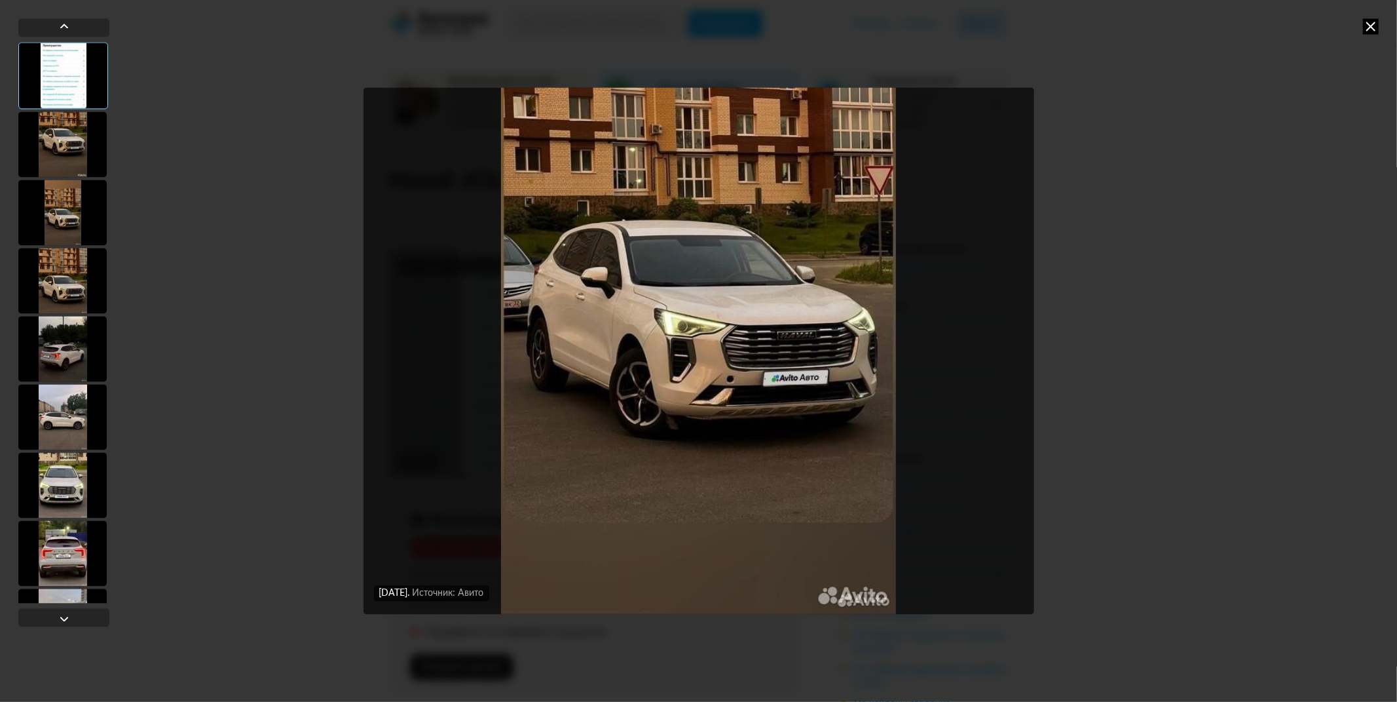
click at [1300, 282] on div "4 августа 2025 года Источник: Авито 30 июля 2025 года Источник: Авито 30 июля 2…" at bounding box center [698, 351] width 1397 height 702
click at [1366, 27] on icon at bounding box center [1371, 26] width 16 height 16
